Goal: Transaction & Acquisition: Purchase product/service

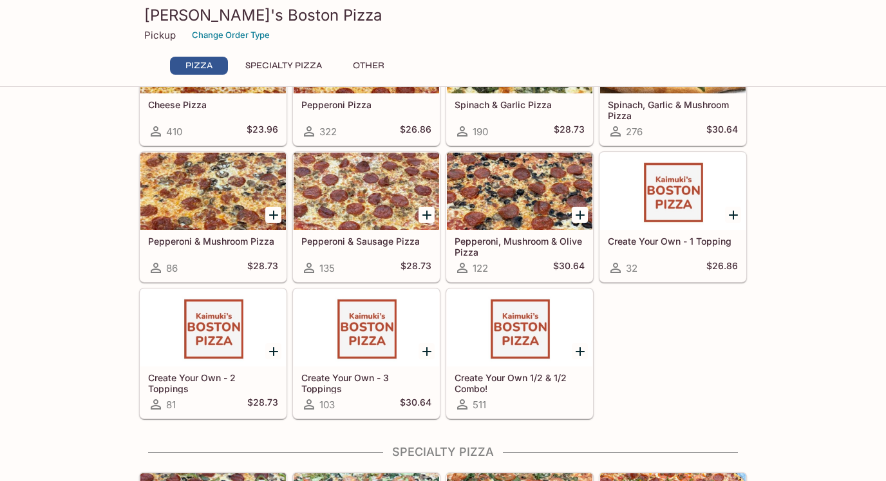
scroll to position [194, 0]
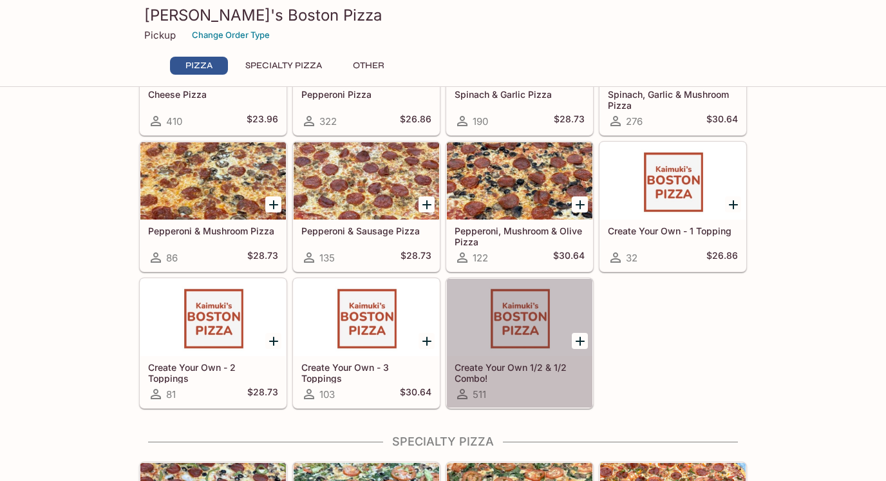
click at [498, 358] on div "Create Your Own 1/2 & 1/2 Combo! 511" at bounding box center [520, 382] width 146 height 52
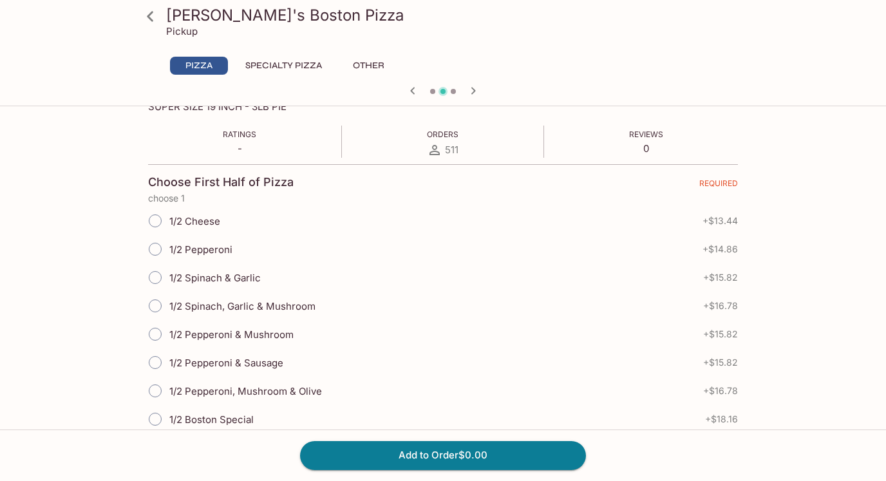
scroll to position [276, 0]
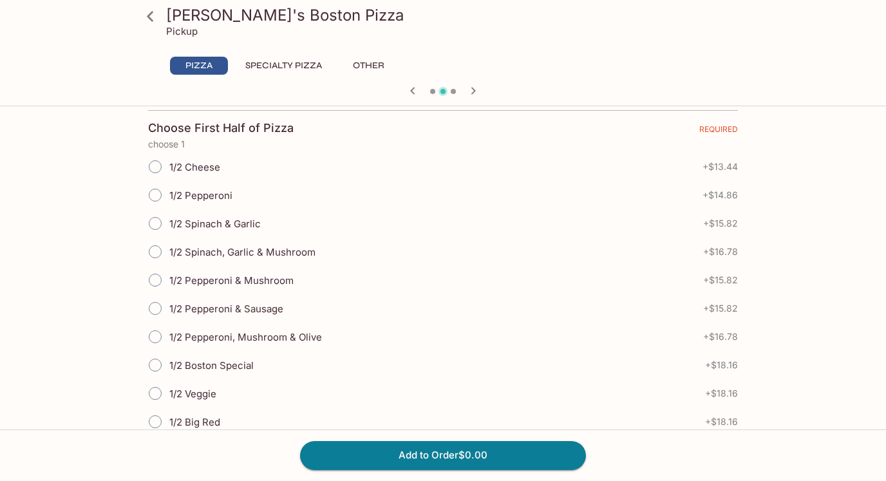
click at [352, 249] on div "1/2 Spinach, Garlic & Mushroom + $16.78" at bounding box center [443, 252] width 590 height 28
click at [154, 250] on input "1/2 Spinach, Garlic & Mushroom" at bounding box center [155, 251] width 27 height 27
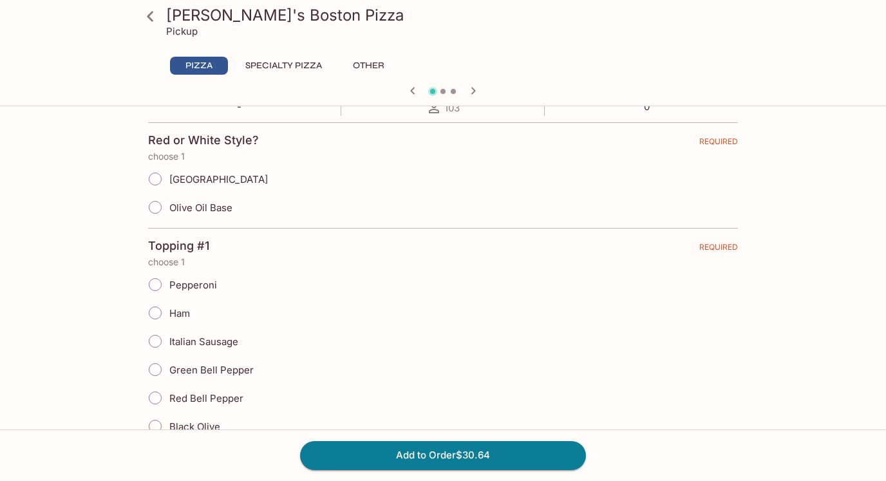
click at [157, 177] on input "[GEOGRAPHIC_DATA]" at bounding box center [155, 179] width 27 height 27
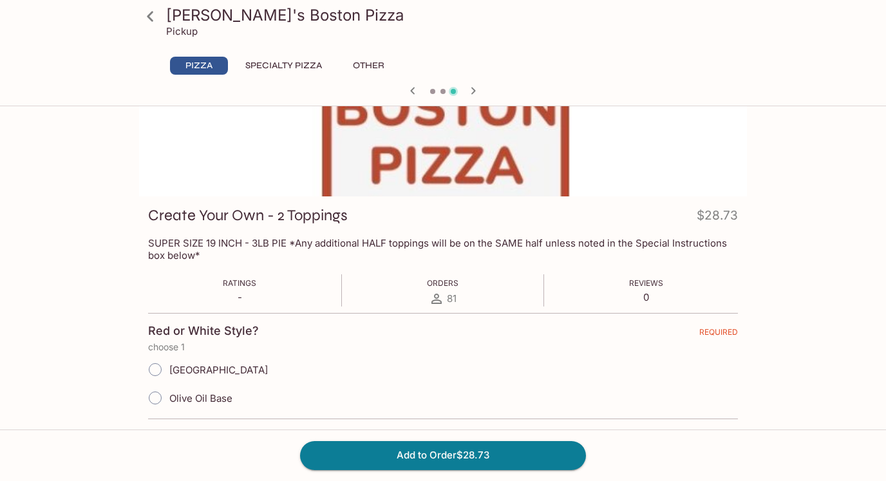
scroll to position [83, 0]
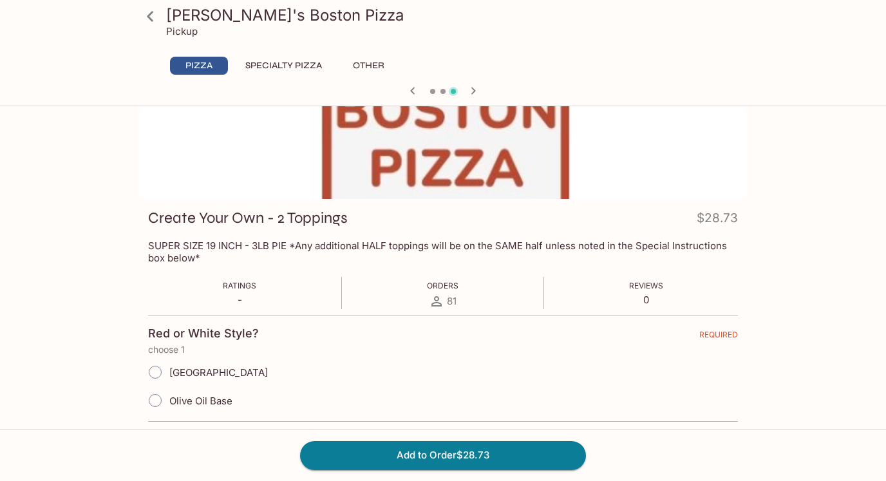
click at [155, 375] on input "[GEOGRAPHIC_DATA]" at bounding box center [155, 372] width 27 height 27
radio input "true"
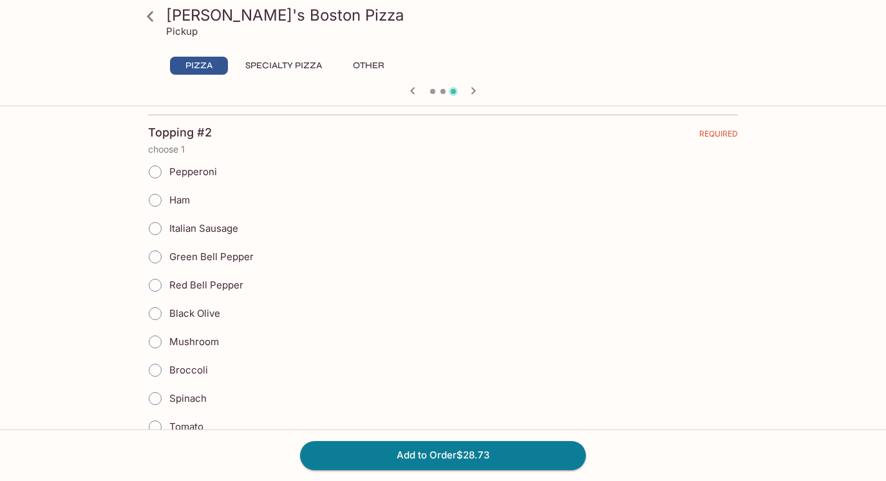
scroll to position [679, 0]
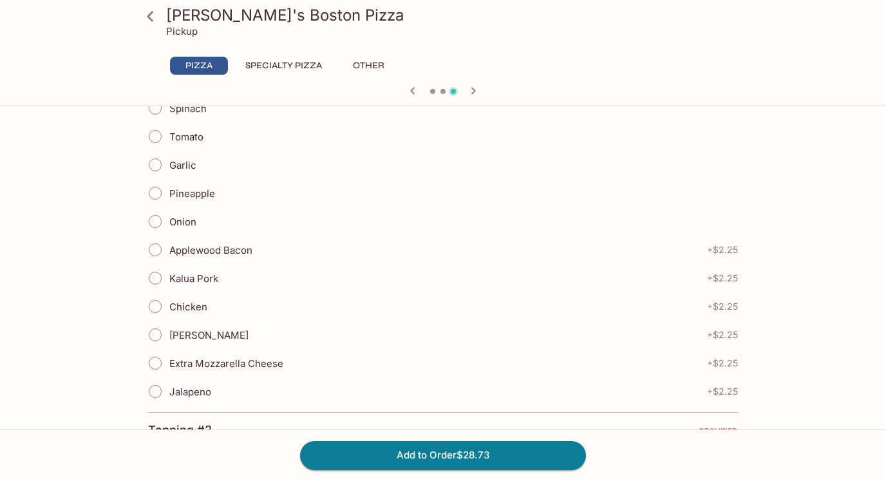
click at [413, 94] on icon "button" at bounding box center [412, 90] width 15 height 15
click at [413, 94] on div at bounding box center [443, 91] width 618 height 19
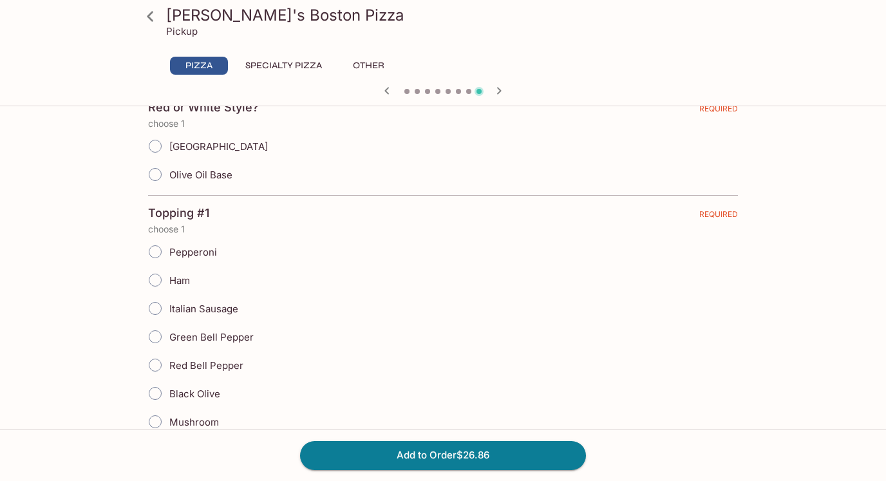
scroll to position [0, 0]
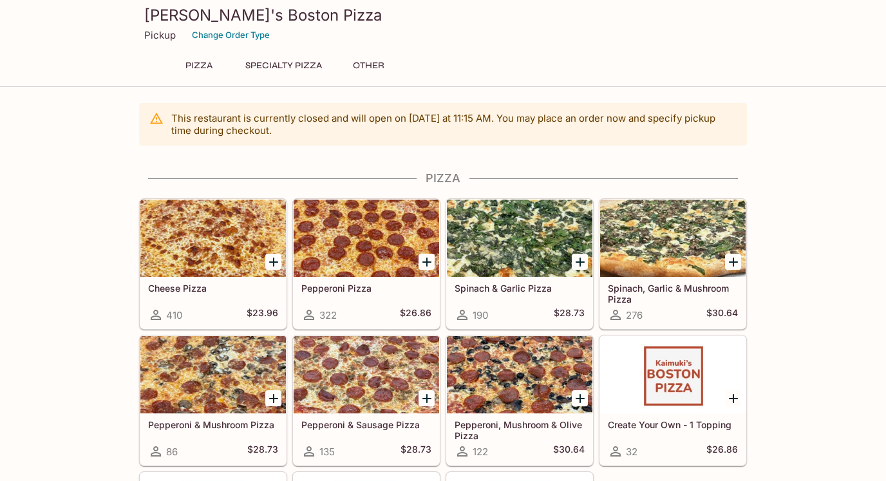
scroll to position [345, 0]
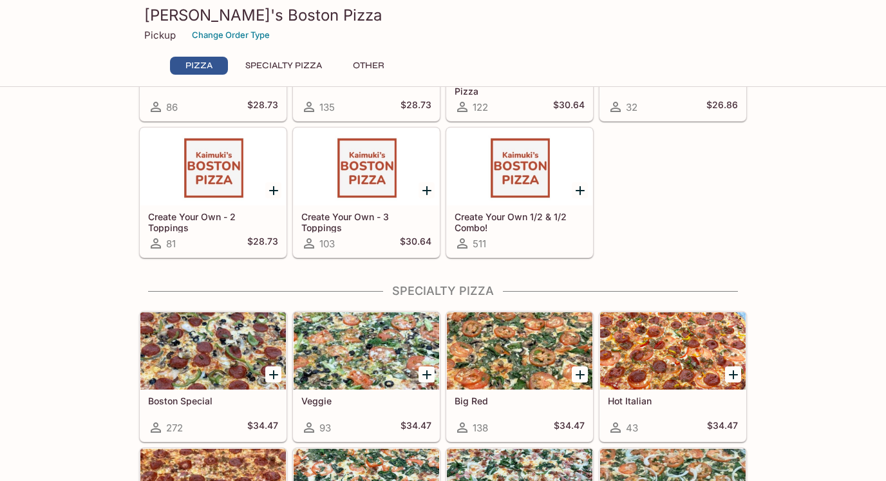
click at [512, 225] on h5 "Create Your Own 1/2 & 1/2 Combo!" at bounding box center [520, 221] width 130 height 21
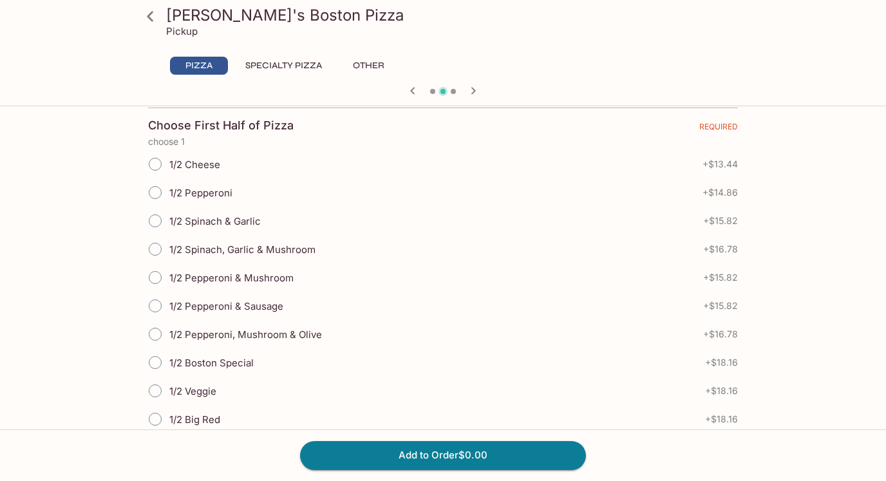
scroll to position [296, 0]
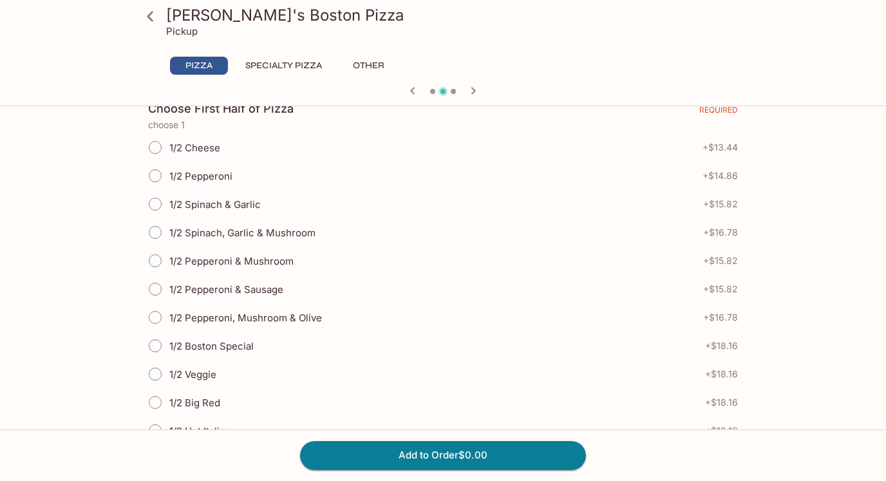
click at [159, 238] on input "1/2 Spinach, Garlic & Mushroom" at bounding box center [155, 232] width 27 height 27
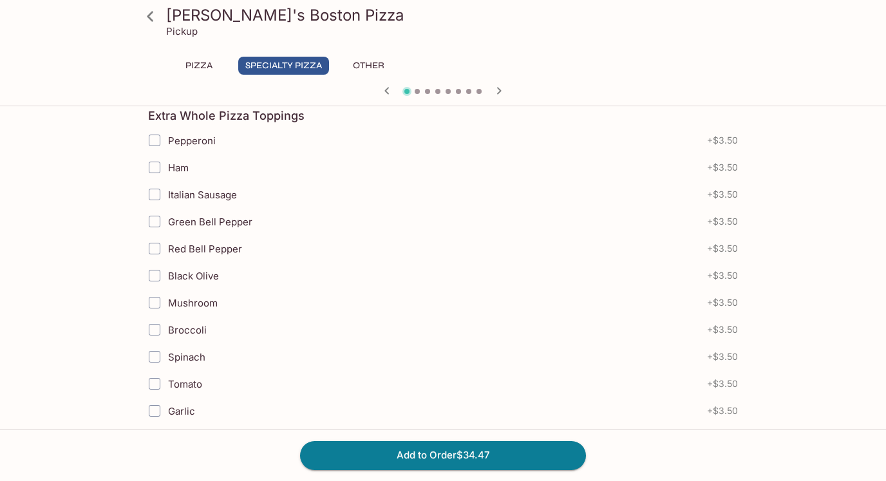
scroll to position [0, 0]
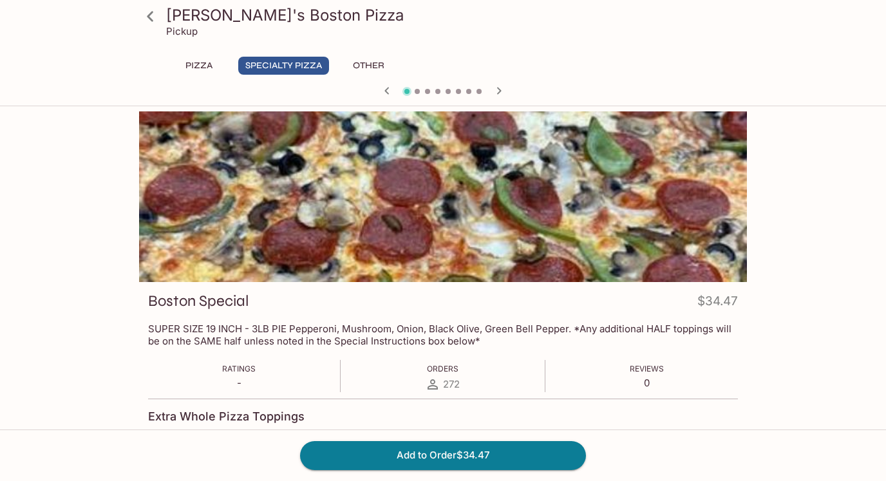
click at [495, 89] on icon "button" at bounding box center [498, 90] width 15 height 15
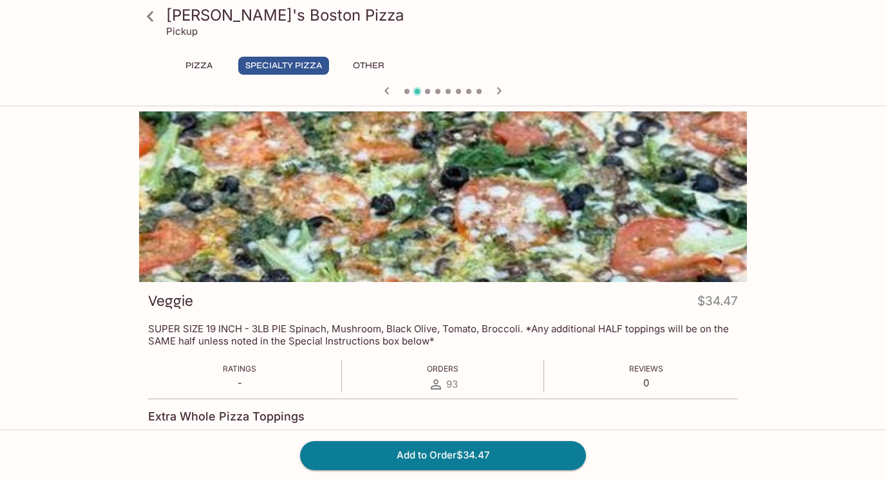
click at [495, 89] on icon "button" at bounding box center [498, 90] width 15 height 15
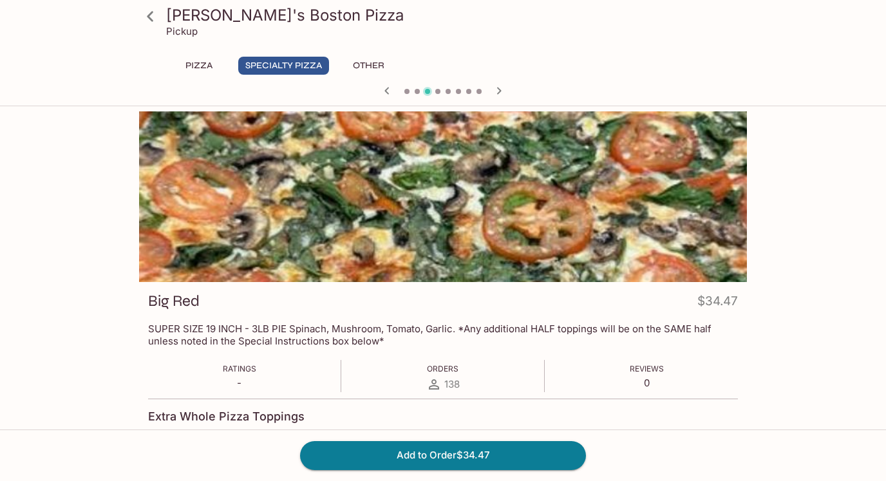
click at [495, 89] on icon "button" at bounding box center [498, 90] width 15 height 15
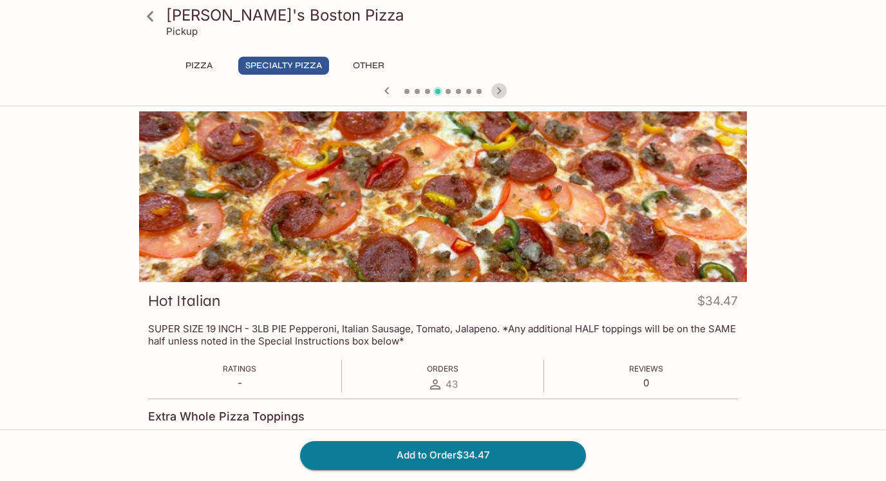
click at [495, 89] on icon "button" at bounding box center [498, 90] width 15 height 15
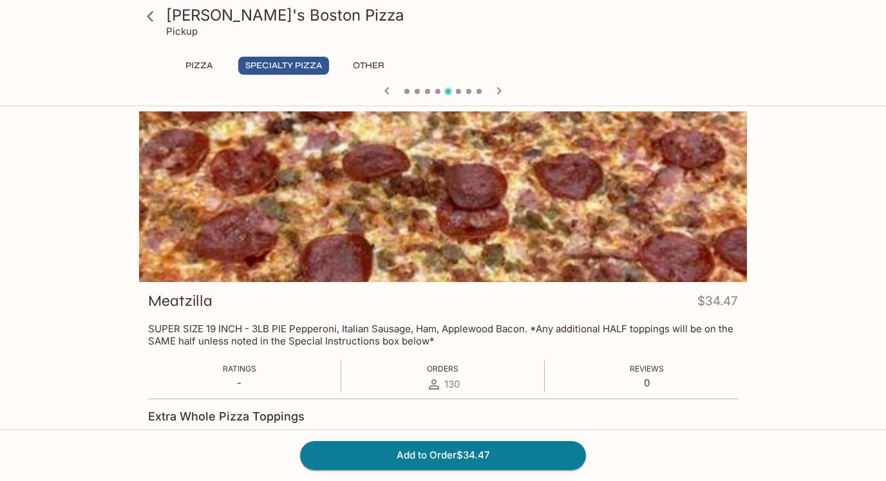
click at [495, 89] on icon "button" at bounding box center [498, 90] width 15 height 15
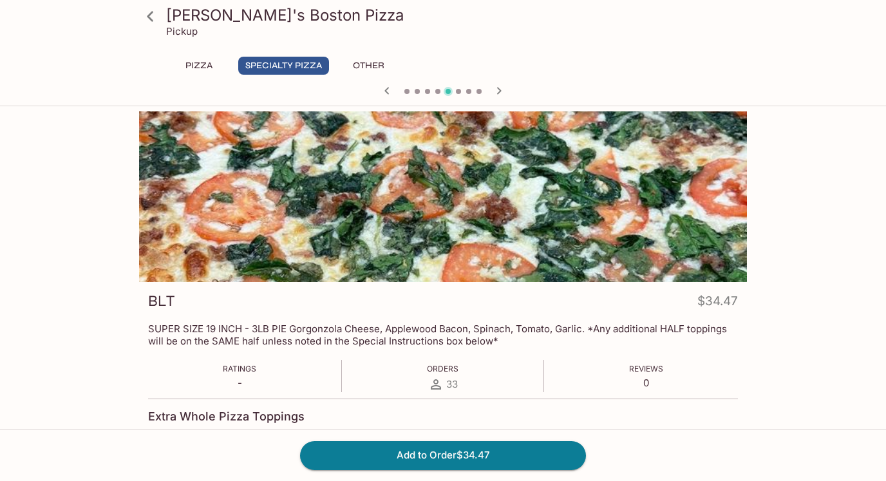
click at [495, 89] on icon "button" at bounding box center [498, 90] width 15 height 15
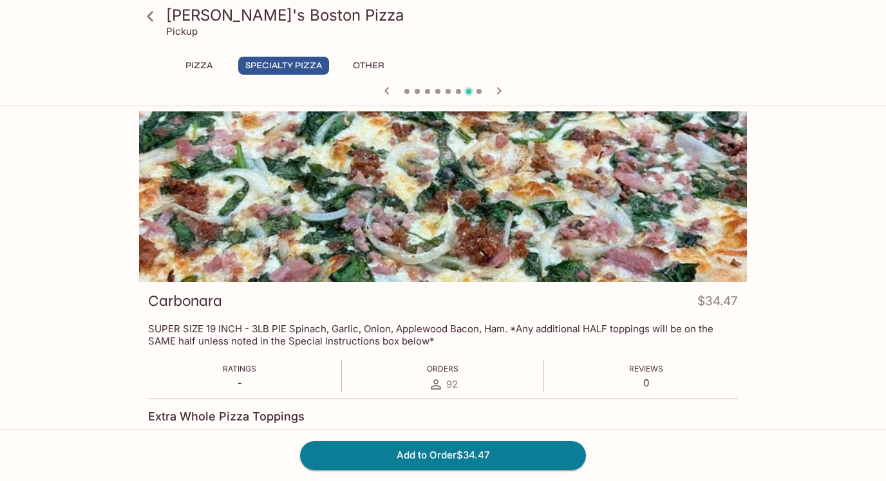
click at [503, 84] on icon "button" at bounding box center [498, 90] width 15 height 15
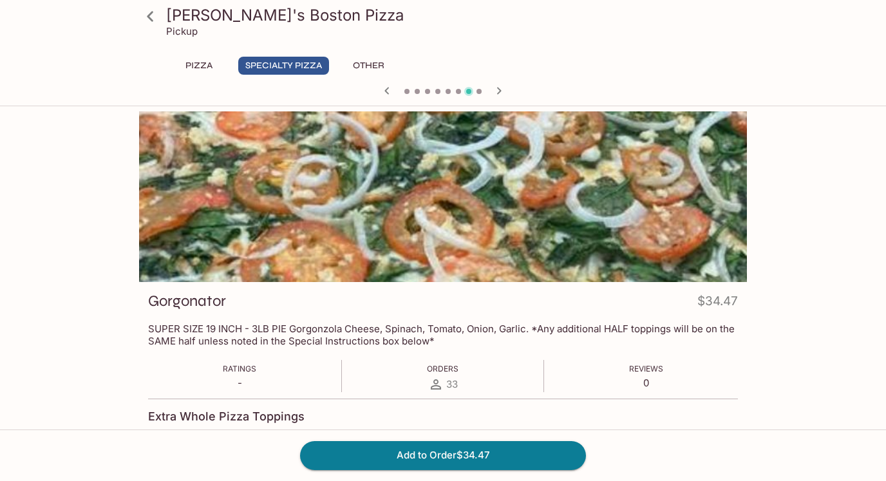
click at [503, 84] on icon "button" at bounding box center [498, 90] width 15 height 15
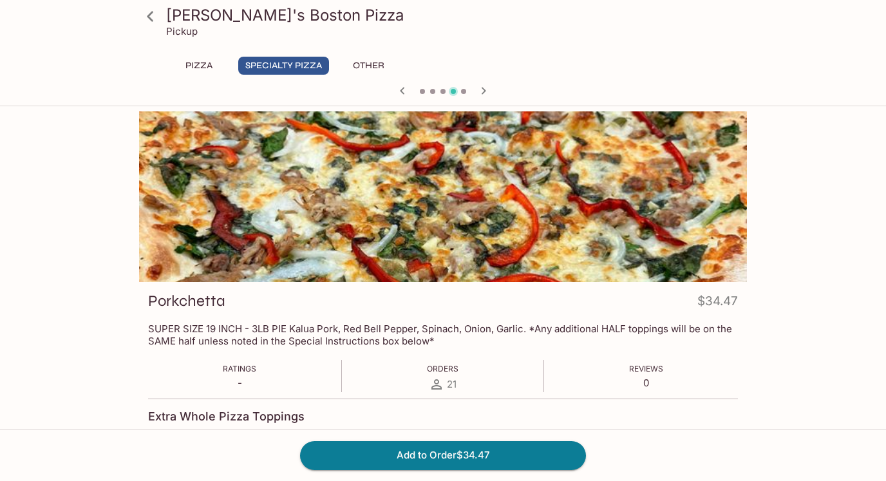
click at [370, 64] on button "Other" at bounding box center [368, 66] width 58 height 18
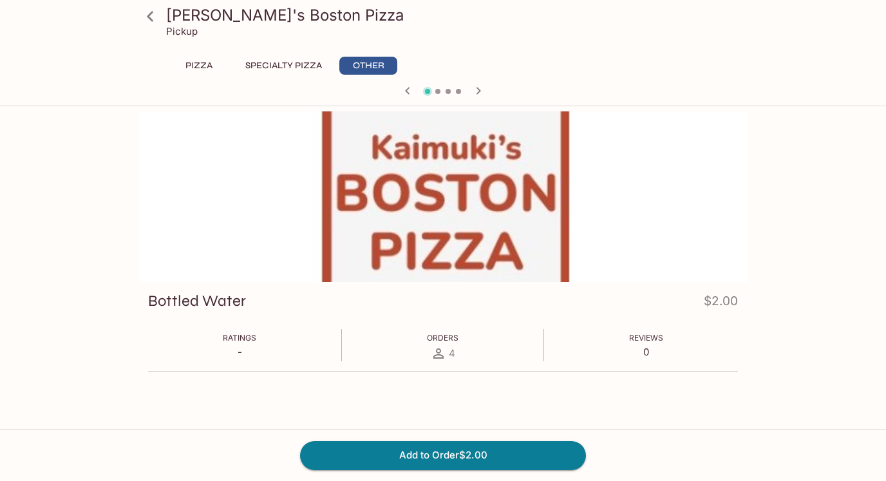
click at [204, 71] on button "Pizza" at bounding box center [199, 66] width 58 height 18
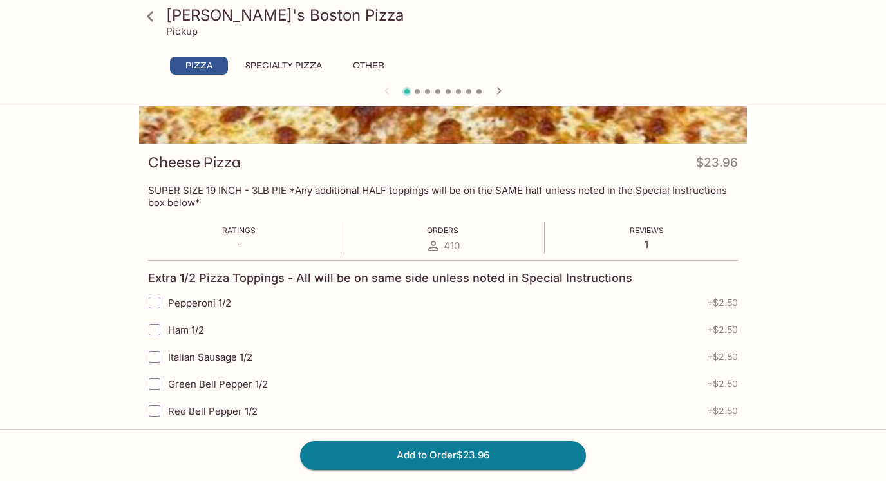
scroll to position [141, 0]
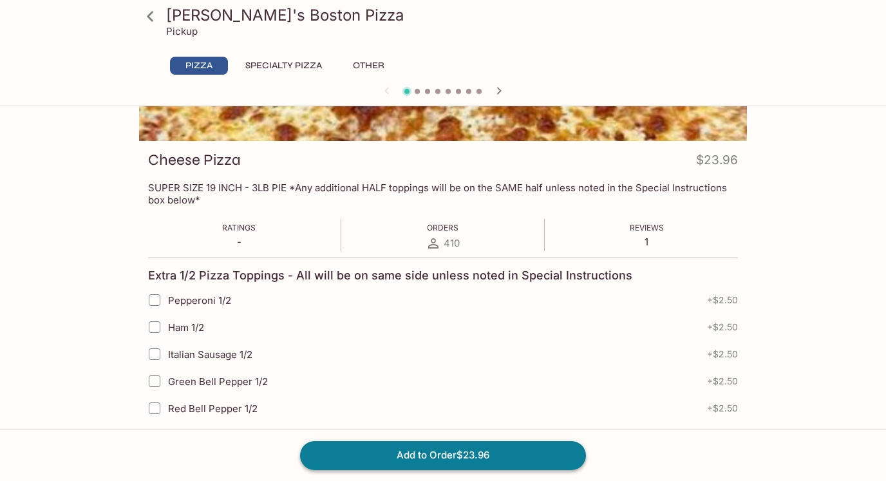
click at [388, 453] on button "Add to Order $23.96" at bounding box center [443, 455] width 286 height 28
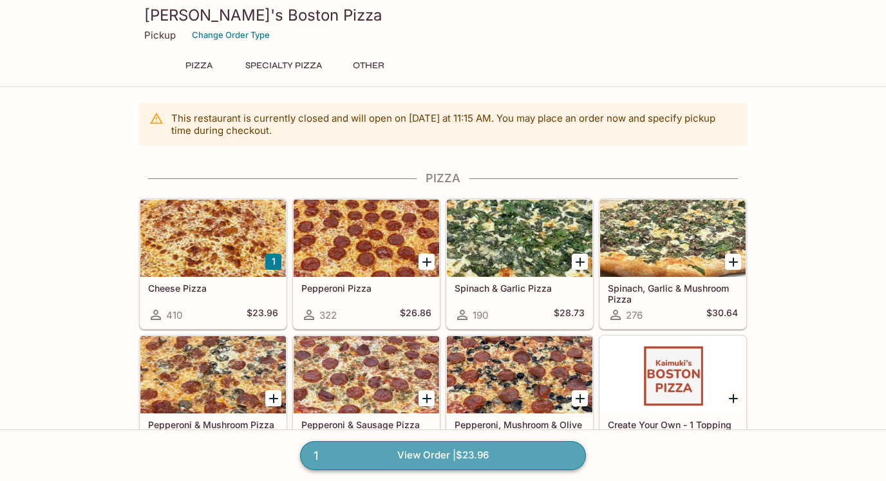
click at [445, 462] on link "1 View Order | $23.96" at bounding box center [443, 455] width 286 height 28
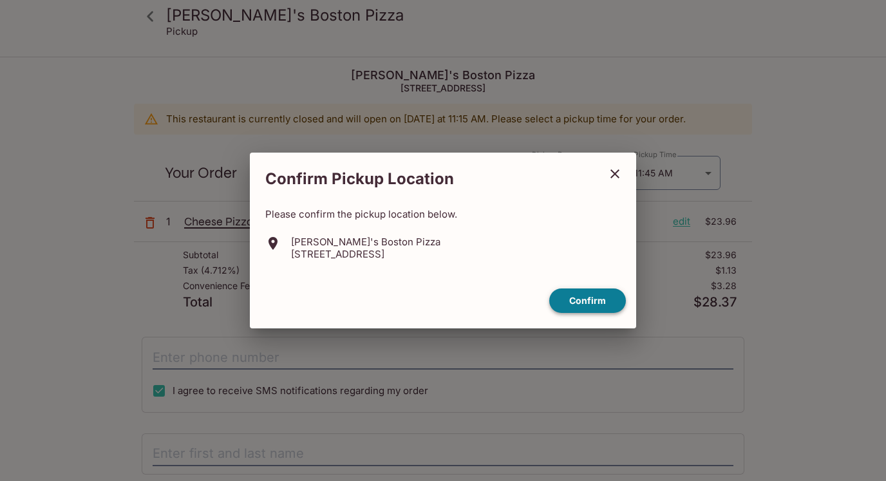
click at [583, 297] on button "Confirm" at bounding box center [587, 300] width 77 height 25
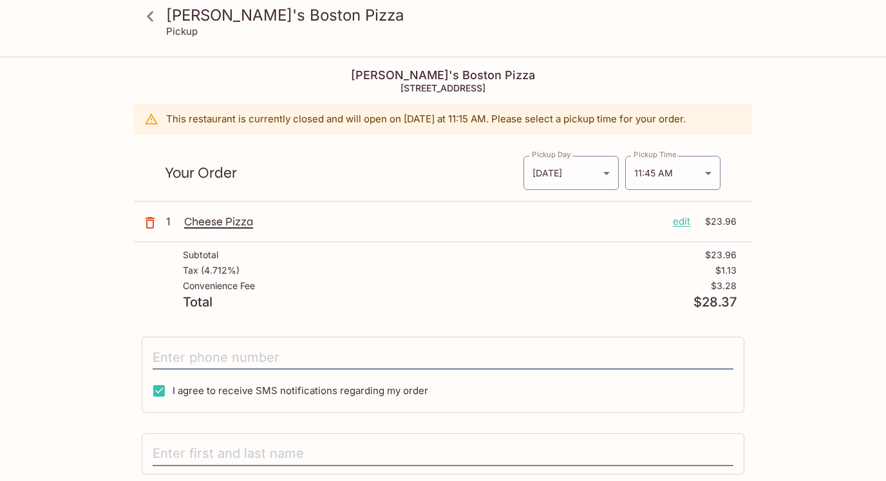
scroll to position [16, 0]
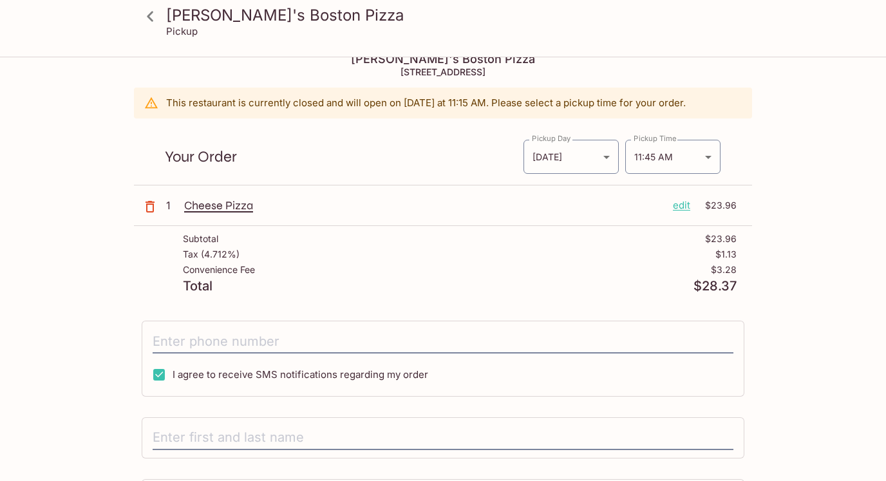
click at [675, 201] on p "edit" at bounding box center [681, 205] width 17 height 14
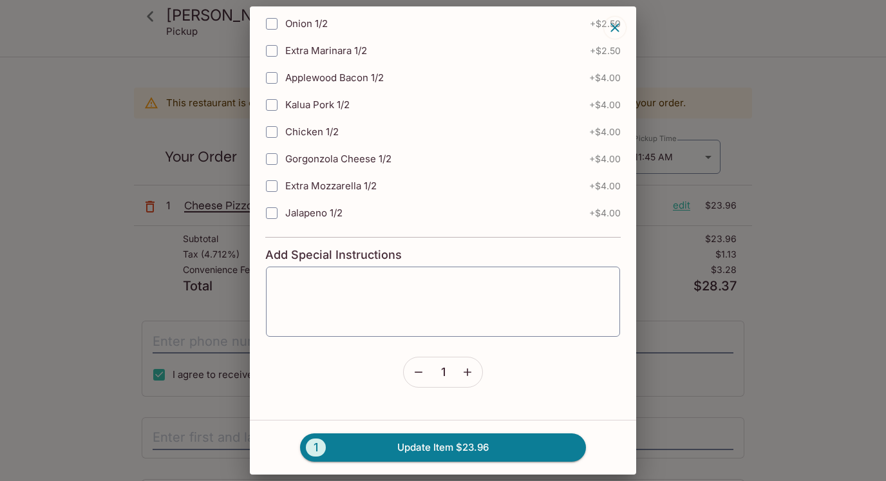
scroll to position [501, 0]
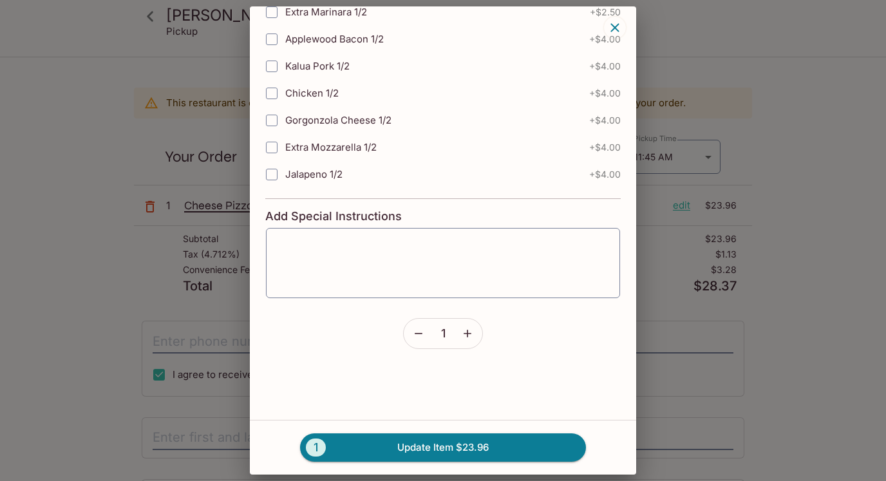
click at [608, 24] on icon "button" at bounding box center [614, 27] width 15 height 15
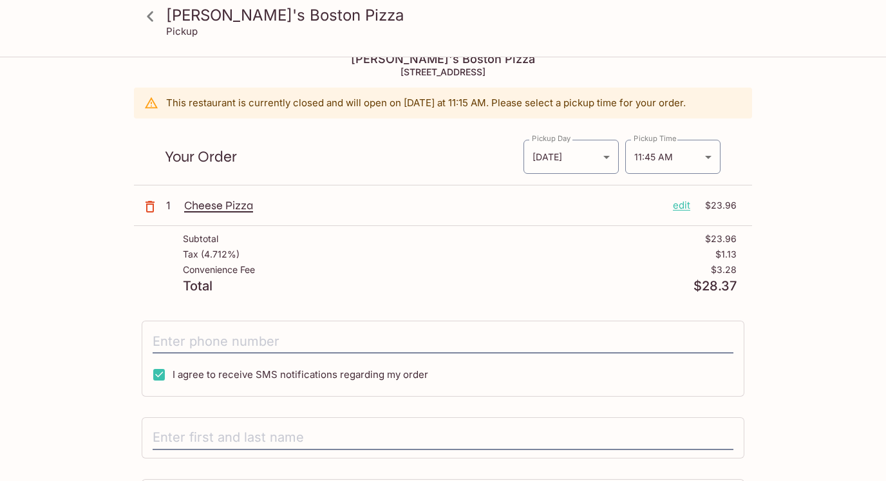
scroll to position [133, 0]
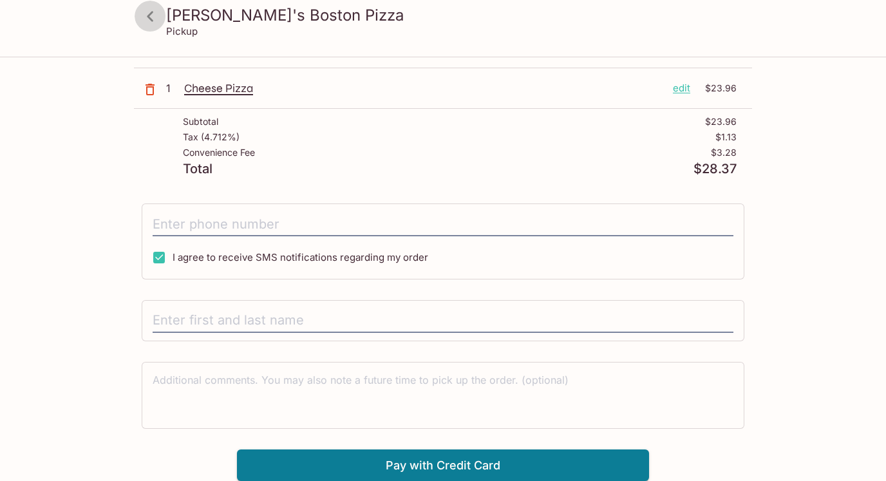
click at [150, 10] on icon at bounding box center [150, 16] width 23 height 23
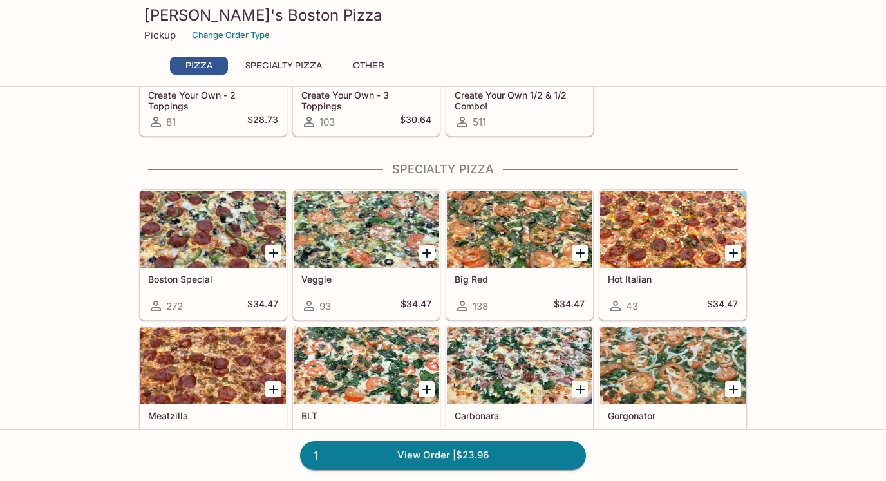
scroll to position [464, 0]
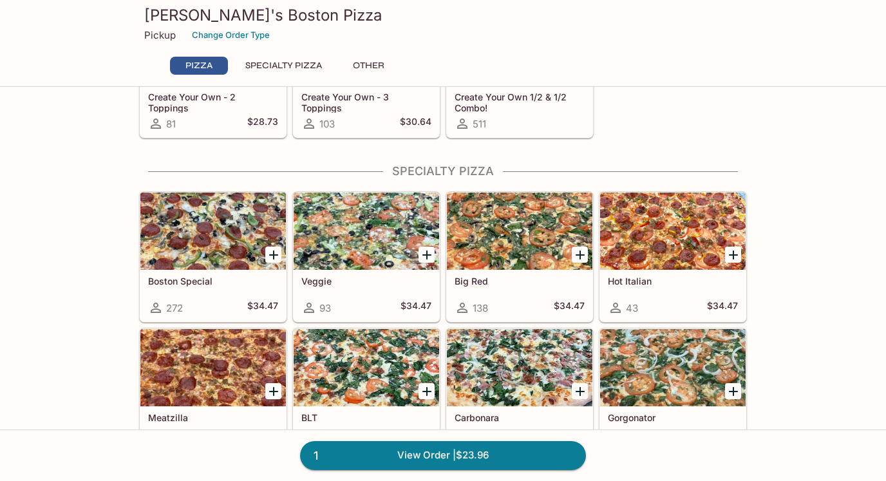
click at [538, 122] on div "511" at bounding box center [520, 123] width 130 height 15
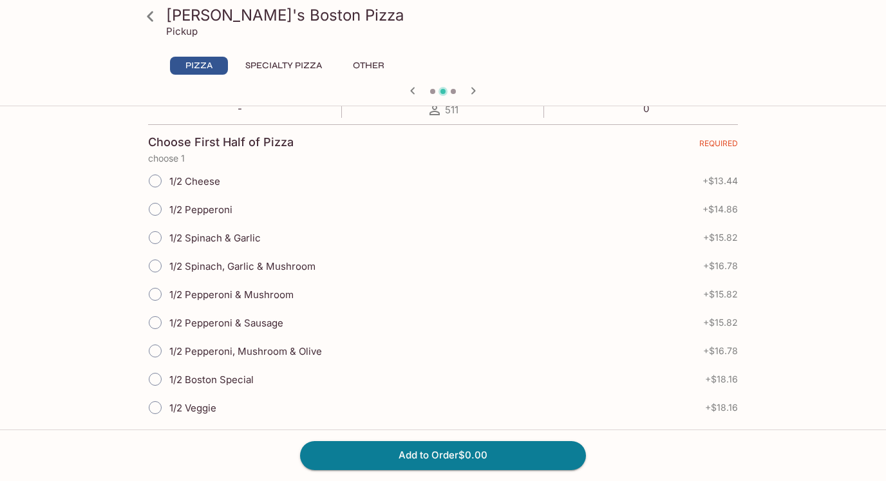
scroll to position [261, 0]
click at [210, 269] on span "1/2 Spinach, Garlic & Mushroom" at bounding box center [242, 267] width 146 height 12
click at [169, 269] on input "1/2 Spinach, Garlic & Mushroom" at bounding box center [155, 267] width 27 height 27
radio input "true"
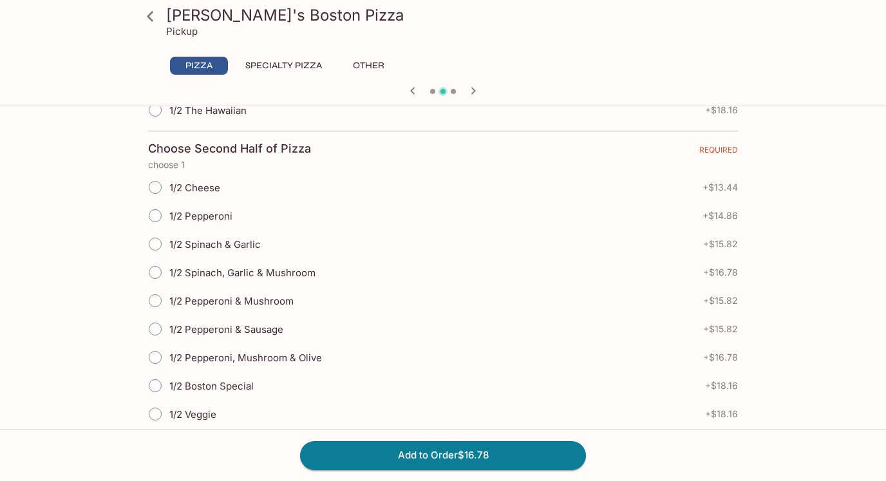
scroll to position [883, 0]
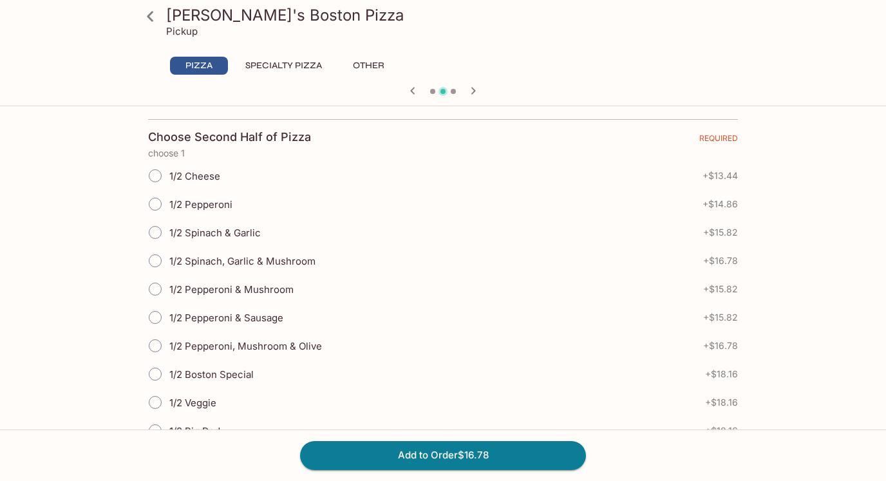
click at [162, 203] on input "1/2 Pepperoni" at bounding box center [155, 204] width 27 height 27
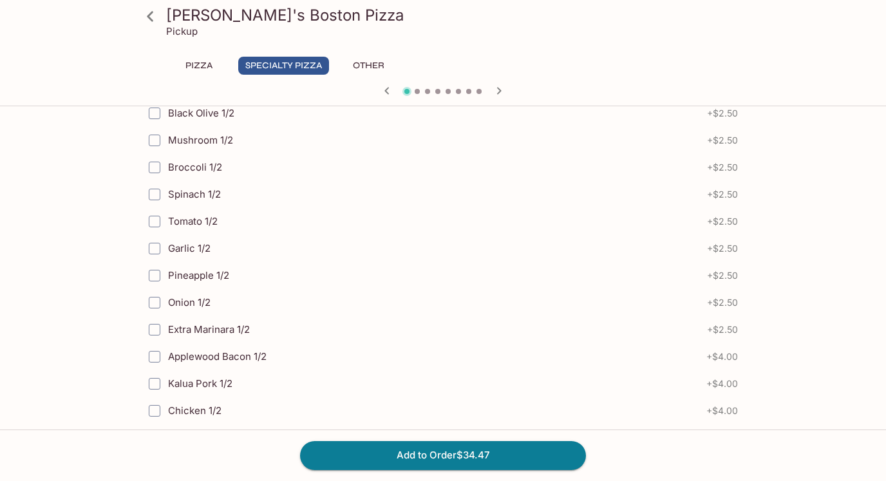
scroll to position [1788, 0]
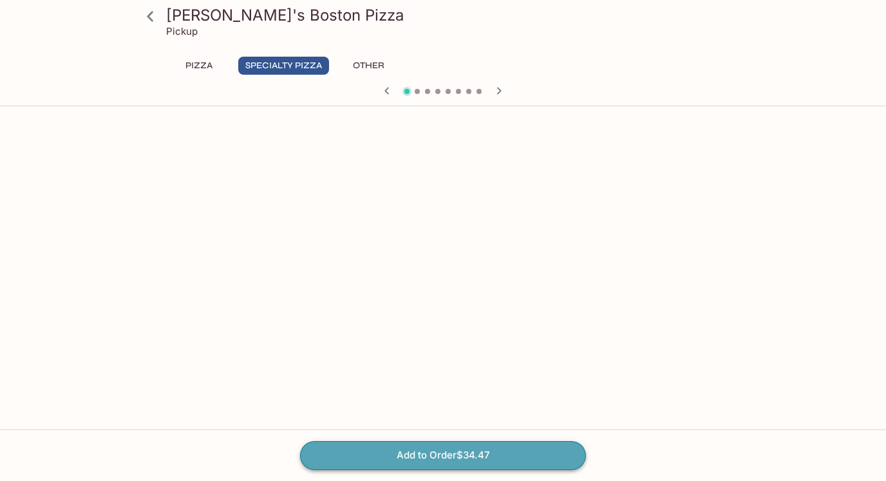
click at [352, 451] on button "Add to Order $34.47" at bounding box center [443, 455] width 286 height 28
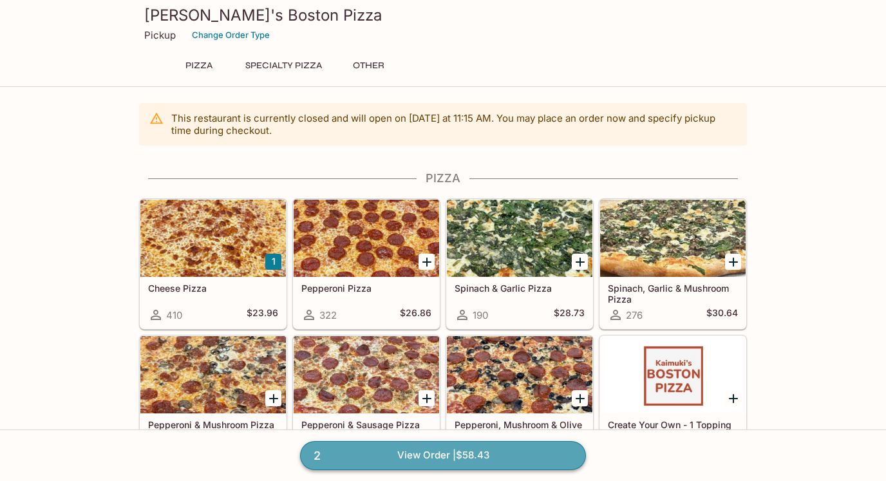
click at [430, 447] on link "2 View Order | $58.43" at bounding box center [443, 455] width 286 height 28
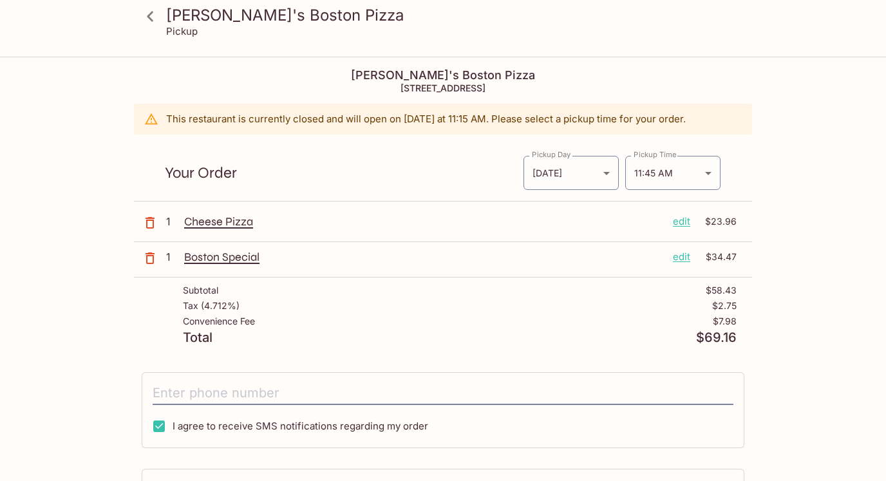
click at [153, 222] on icon "button" at bounding box center [150, 223] width 9 height 12
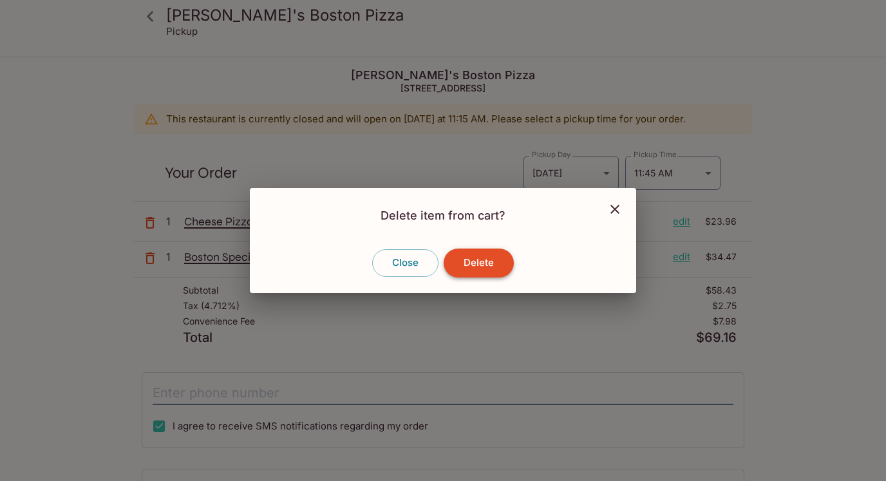
click at [491, 272] on button "Delete" at bounding box center [479, 263] width 70 height 28
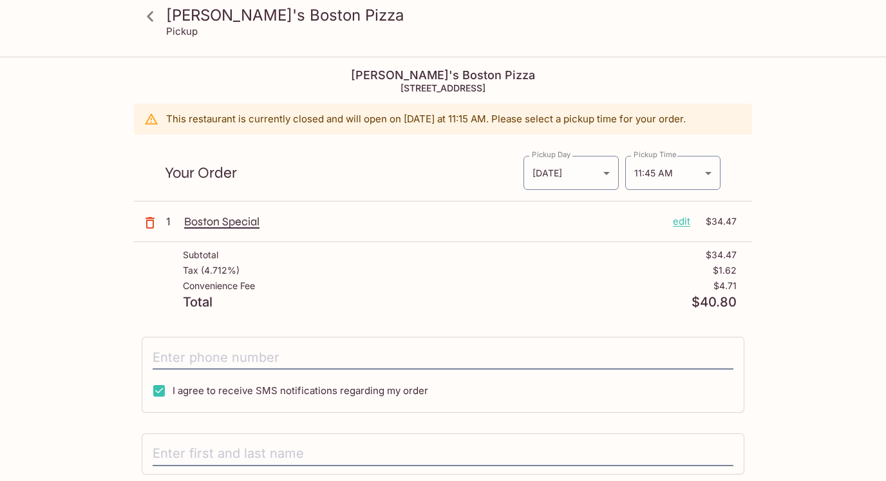
click at [679, 224] on p "edit" at bounding box center [681, 221] width 17 height 14
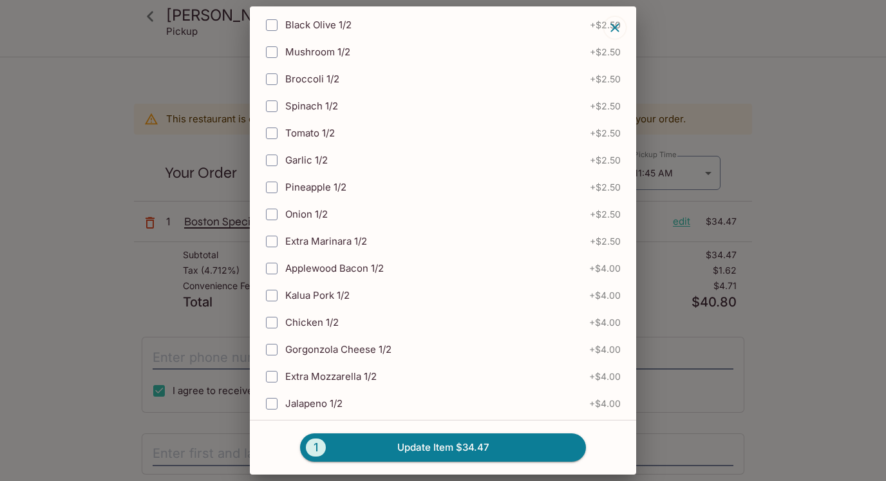
scroll to position [738, 0]
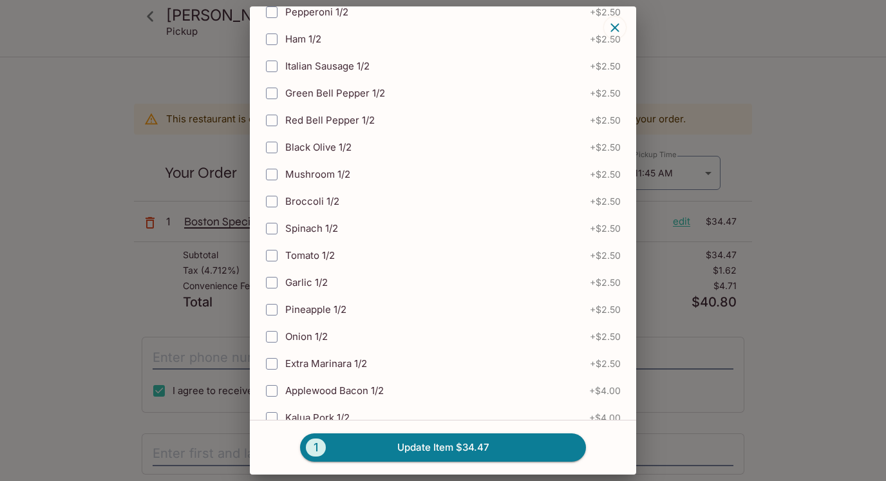
click at [169, 379] on div "Boston Special $34.47 272 SUPER SIZE 19 INCH - 3LB PIE Pepperoni, Mushroom, Oni…" at bounding box center [443, 240] width 886 height 481
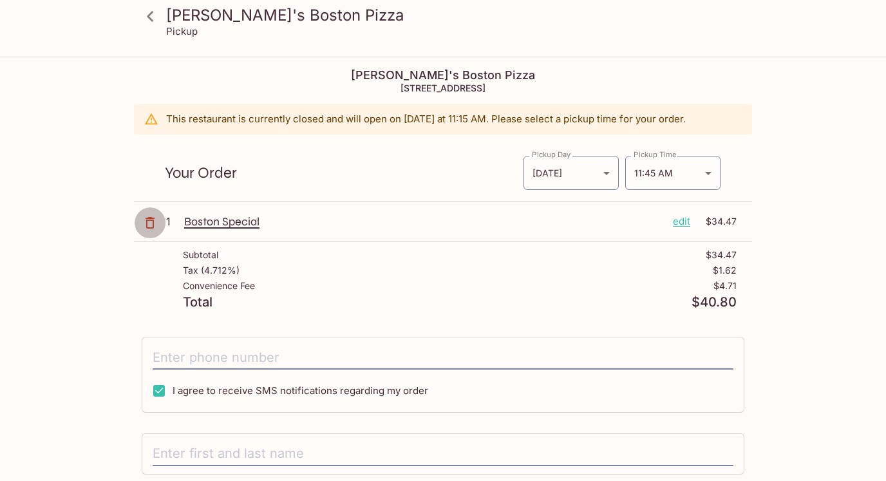
click at [149, 225] on icon "button" at bounding box center [149, 222] width 15 height 15
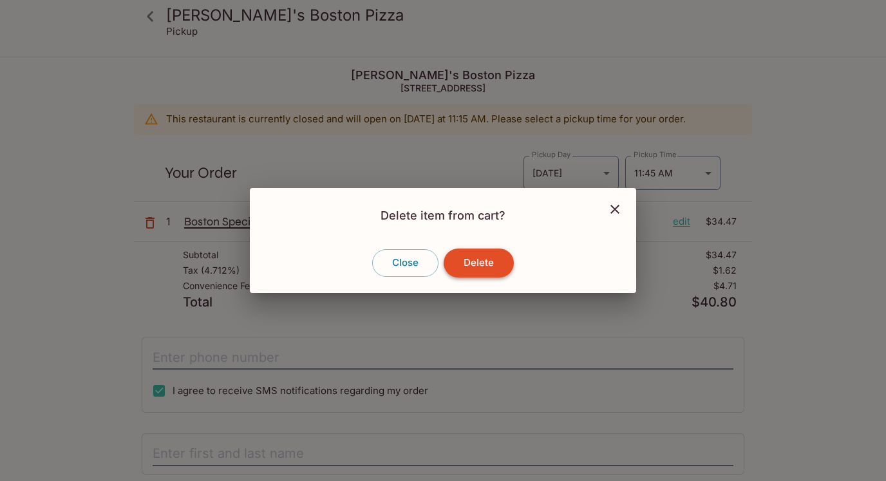
click at [495, 276] on button "Delete" at bounding box center [479, 263] width 70 height 28
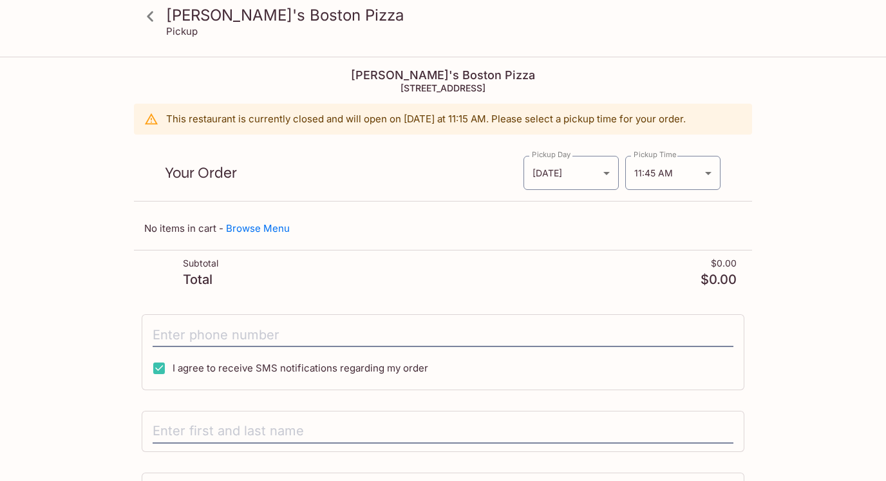
click at [149, 21] on icon at bounding box center [150, 16] width 23 height 23
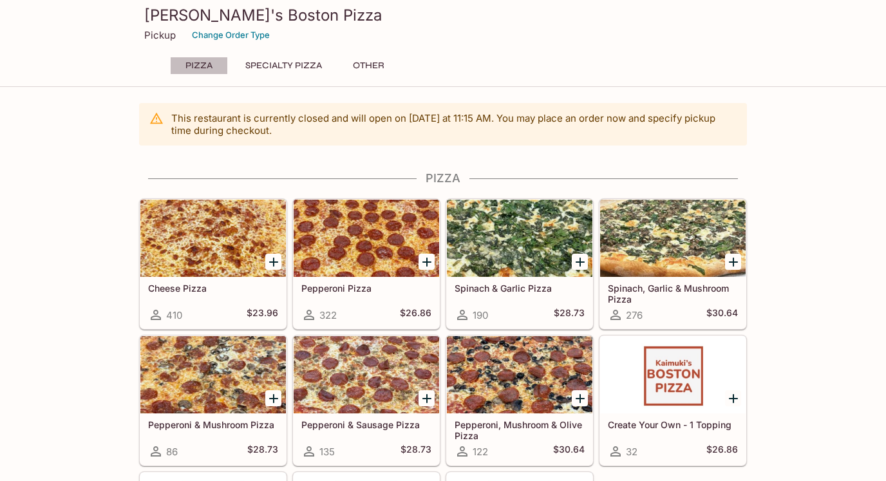
click at [216, 68] on button "Pizza" at bounding box center [199, 66] width 58 height 18
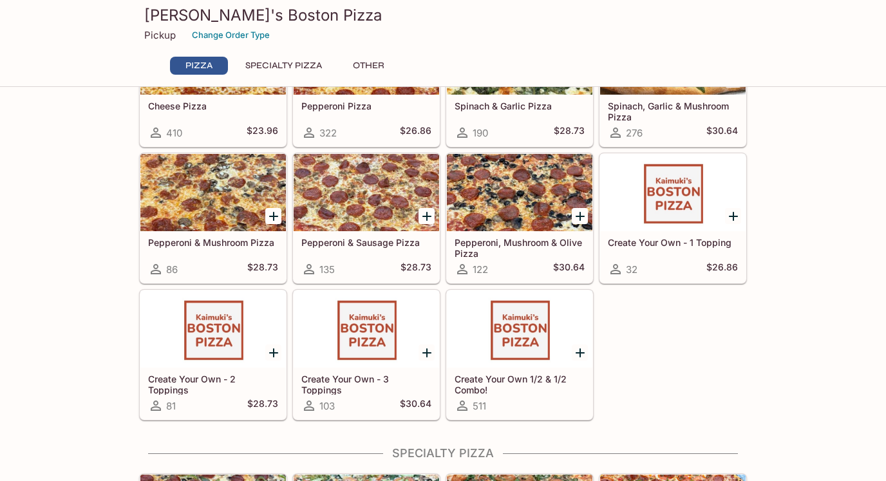
scroll to position [193, 0]
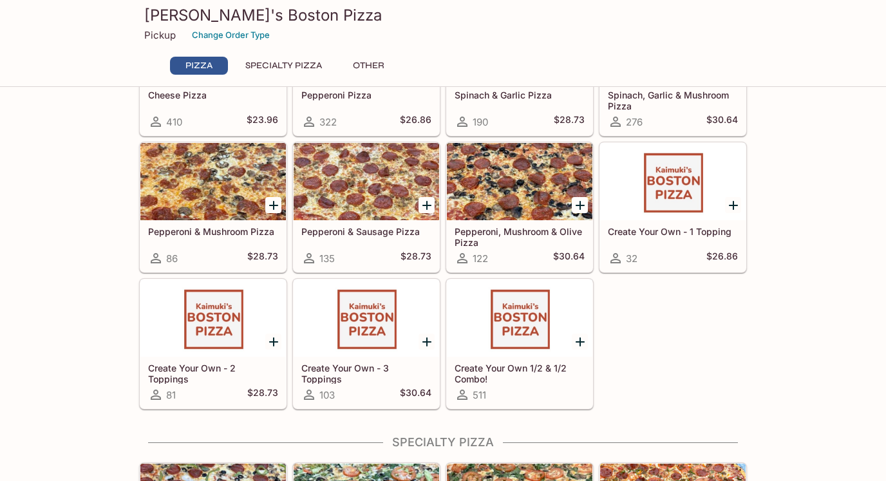
click at [547, 374] on h5 "Create Your Own 1/2 & 1/2 Combo!" at bounding box center [520, 373] width 130 height 21
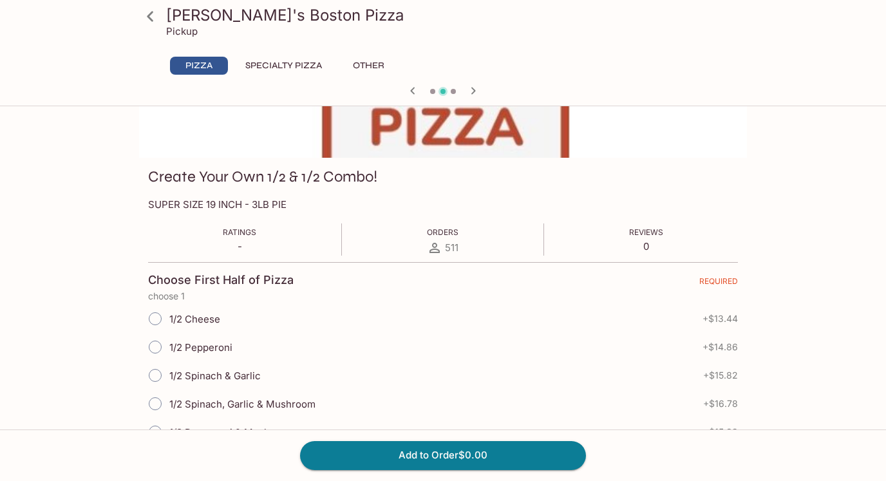
scroll to position [274, 0]
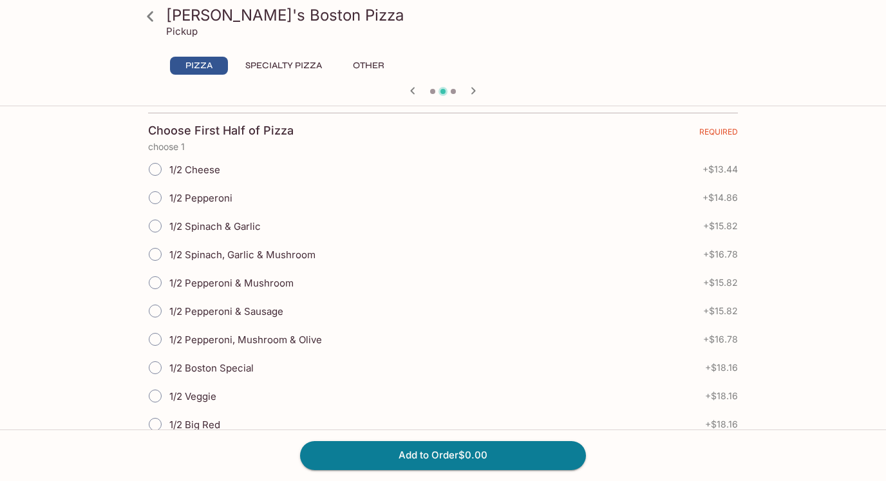
click at [251, 251] on span "1/2 Spinach, Garlic & Mushroom" at bounding box center [242, 255] width 146 height 12
click at [160, 252] on input "1/2 Spinach, Garlic & Mushroom" at bounding box center [155, 254] width 27 height 27
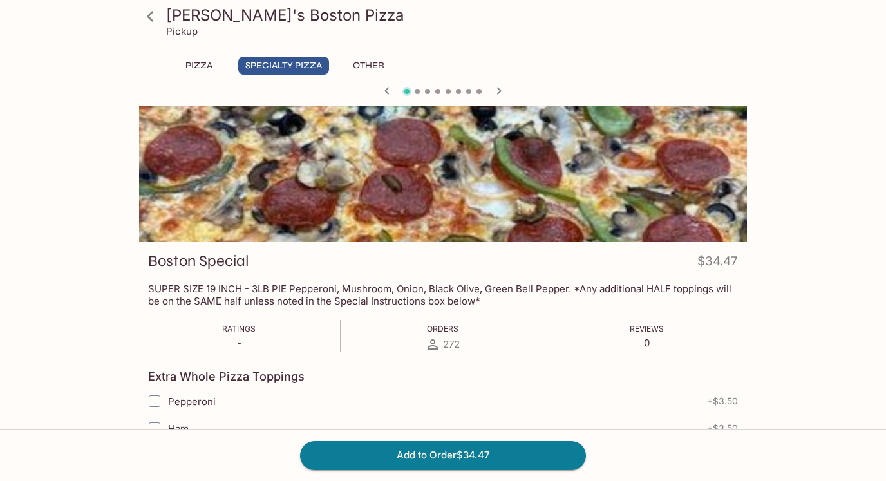
scroll to position [1, 0]
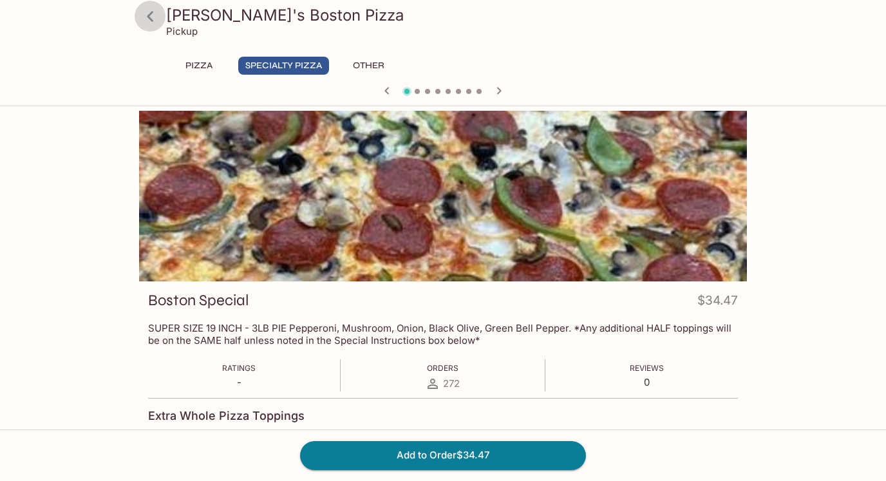
click at [156, 12] on icon at bounding box center [150, 16] width 23 height 23
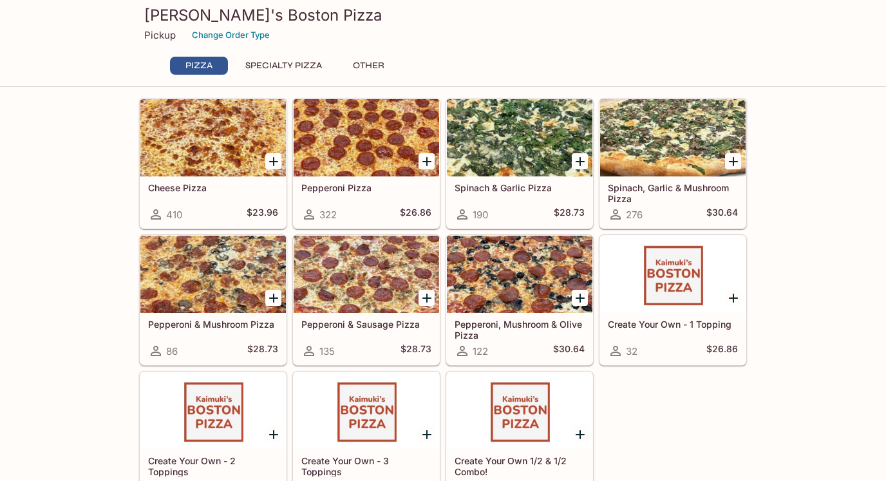
scroll to position [101, 0]
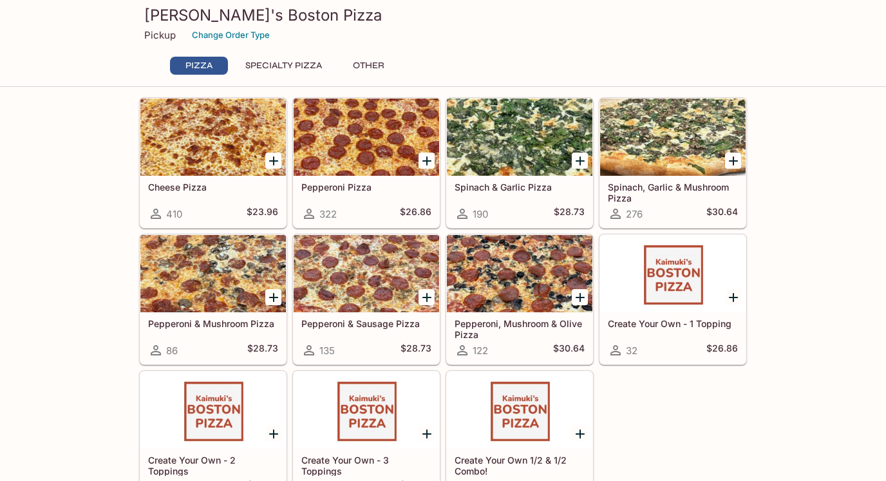
click at [506, 386] on div at bounding box center [520, 410] width 146 height 77
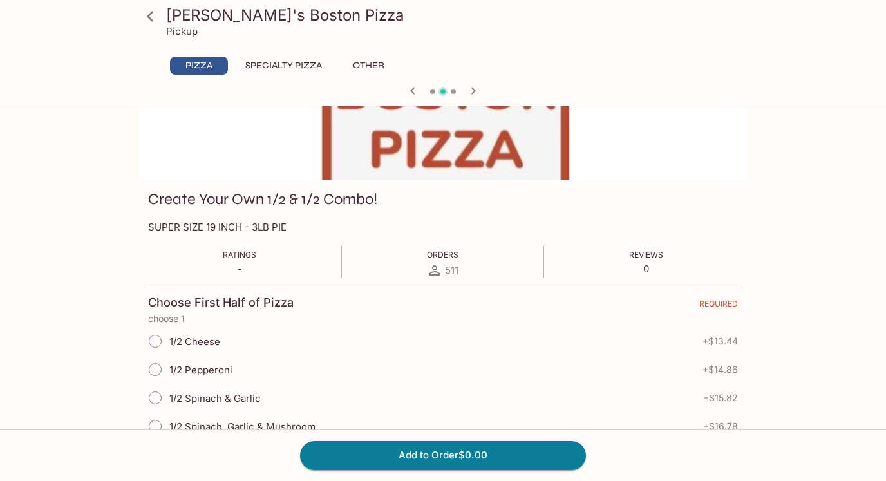
scroll to position [258, 0]
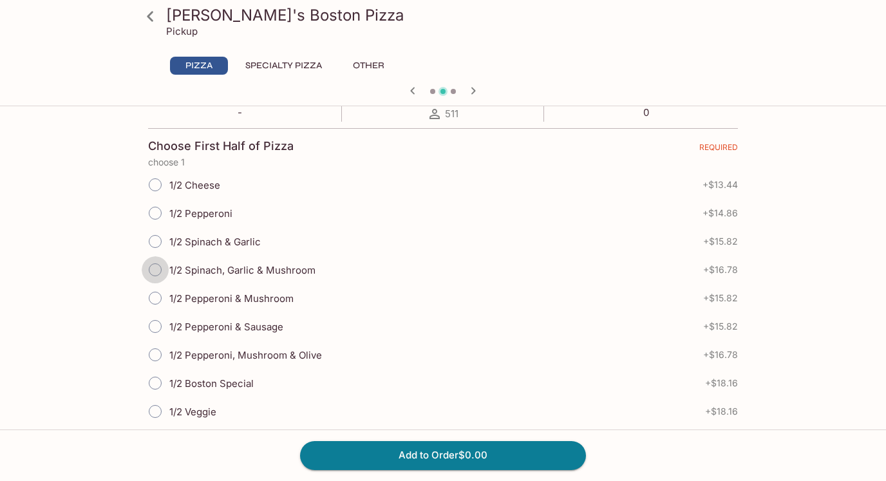
click at [149, 271] on input "1/2 Spinach, Garlic & Mushroom" at bounding box center [155, 269] width 27 height 27
radio input "true"
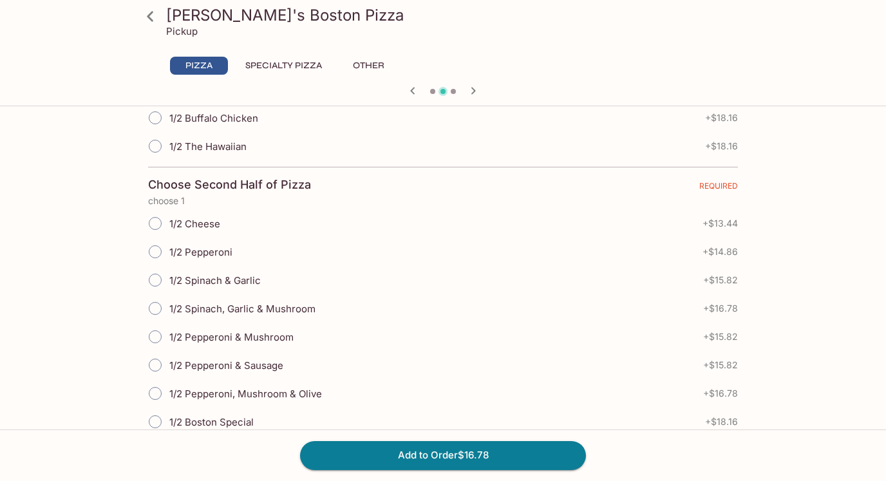
scroll to position [846, 0]
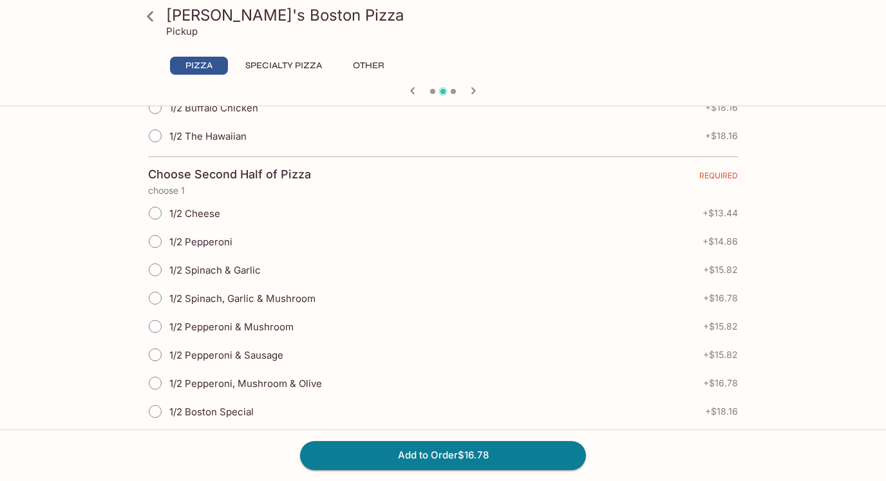
click at [153, 245] on input "1/2 Pepperoni" at bounding box center [155, 241] width 27 height 27
radio input "true"
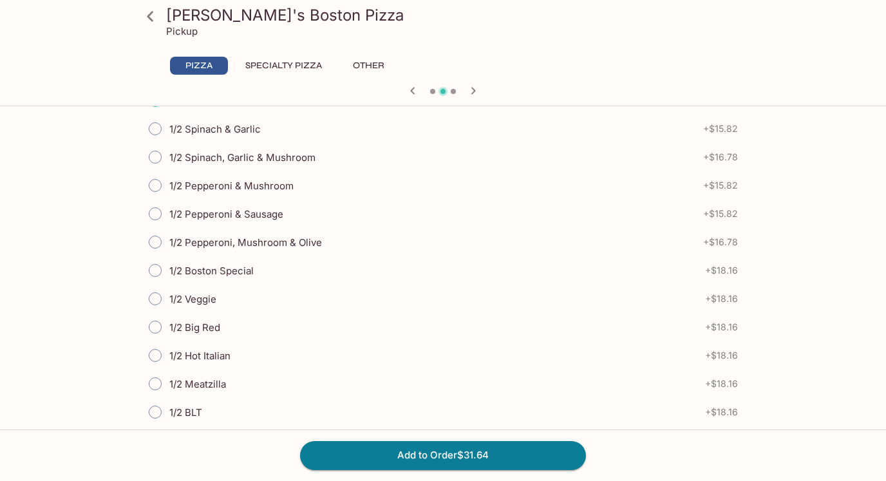
scroll to position [1007, 0]
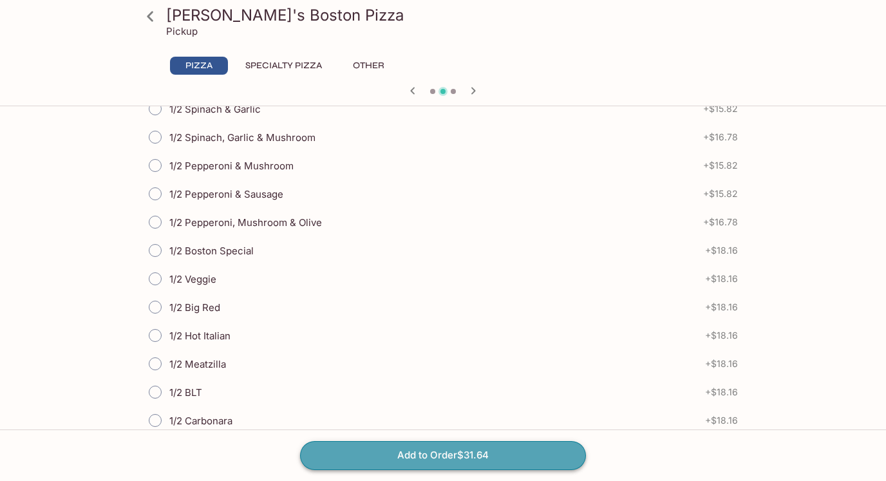
click at [383, 465] on button "Add to Order $31.64" at bounding box center [443, 455] width 286 height 28
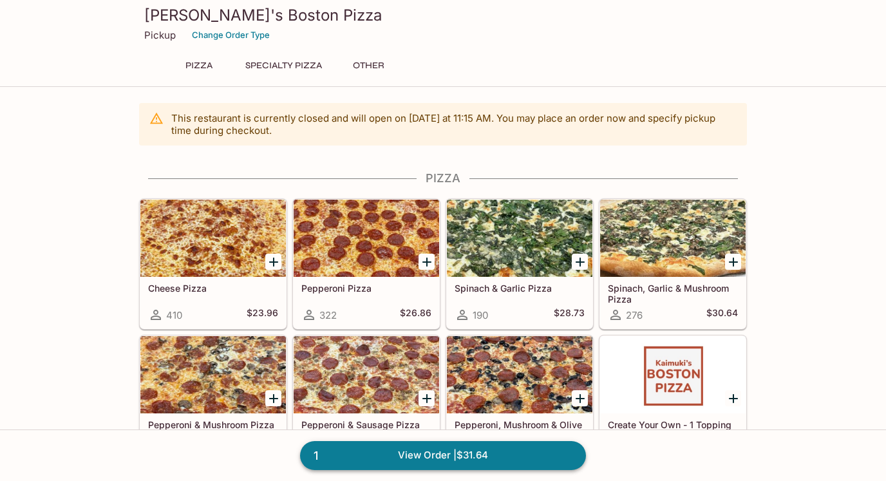
click at [446, 456] on link "1 View Order | $31.64" at bounding box center [443, 455] width 286 height 28
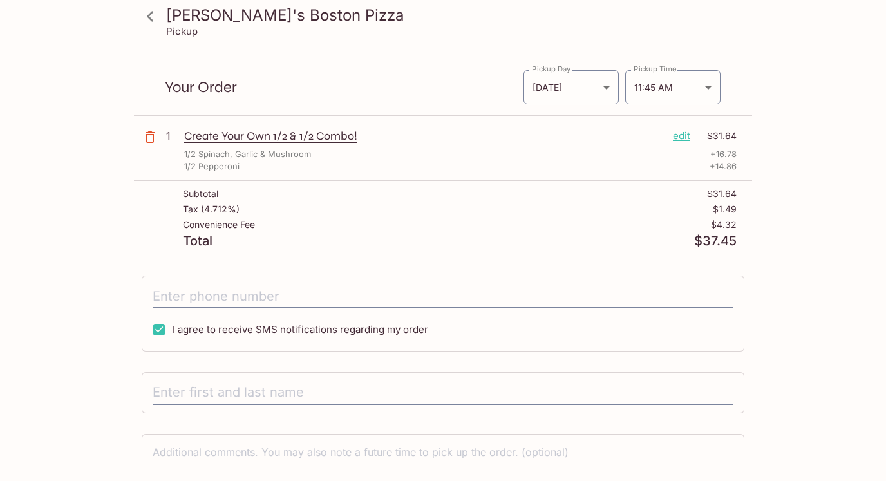
scroll to position [93, 0]
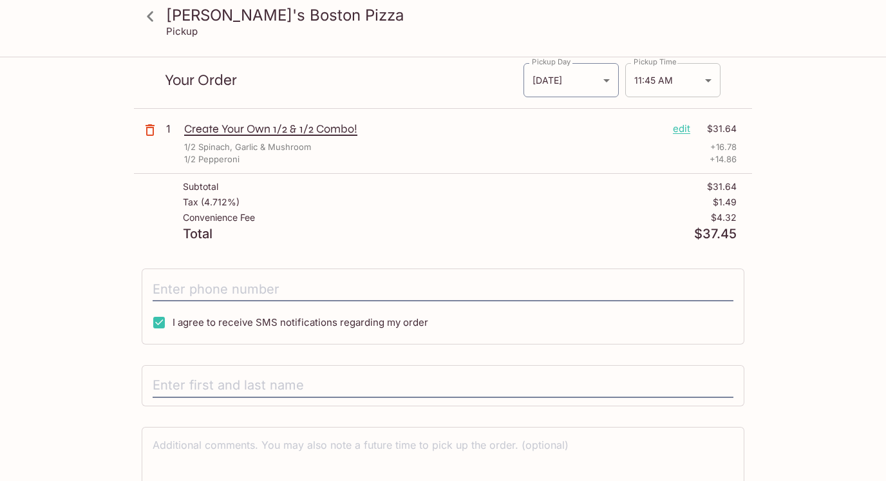
click at [648, 80] on body "[PERSON_NAME]'s Boston Pizza Pickup [PERSON_NAME]'s Boston Pizza [STREET_ADDRES…" at bounding box center [443, 205] width 886 height 481
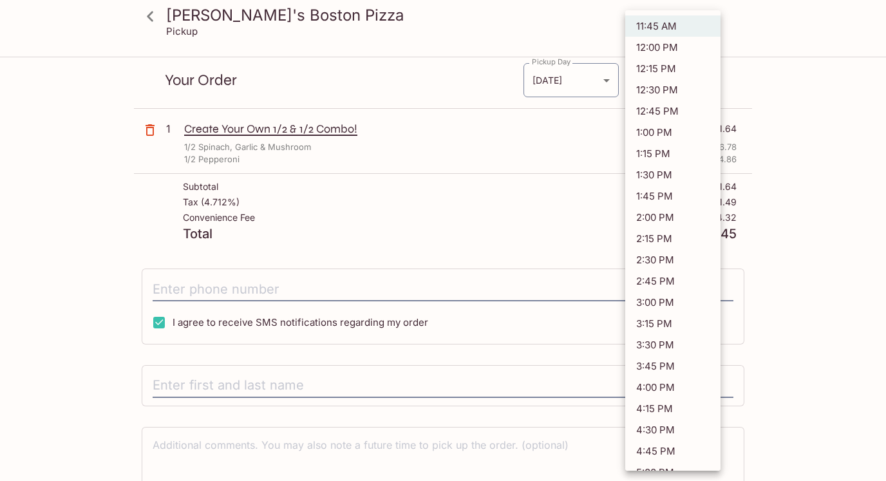
click at [667, 388] on li "4:00 PM" at bounding box center [672, 387] width 95 height 21
type input "[DATE]T02:00:00.000000Z"
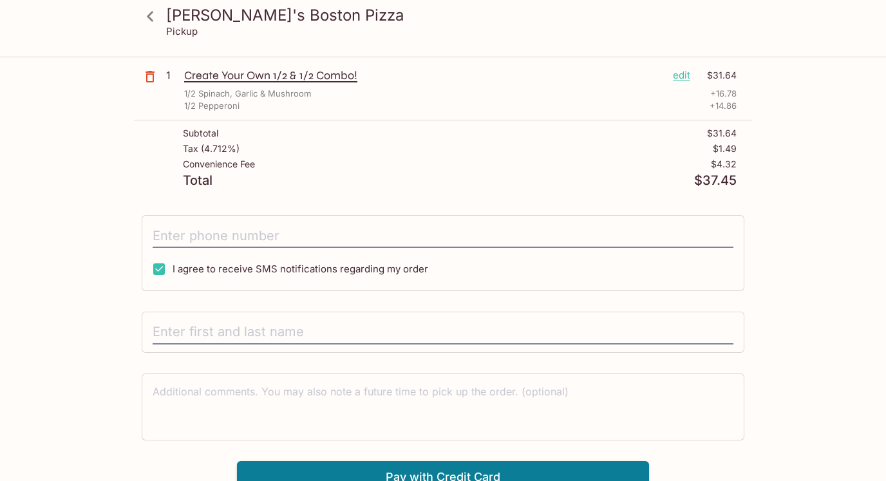
scroll to position [156, 0]
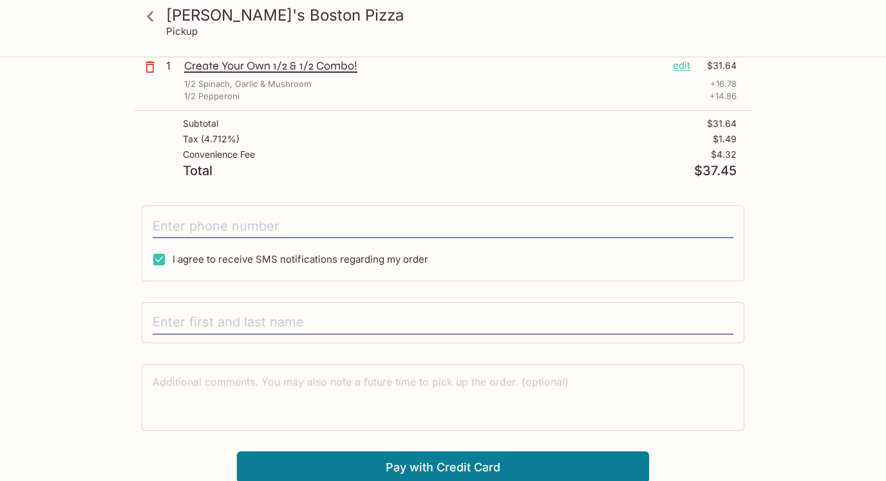
click at [399, 241] on div "I agree to receive SMS notifications regarding my order" at bounding box center [443, 243] width 603 height 76
click at [390, 232] on input "tel" at bounding box center [443, 226] width 581 height 24
click at [287, 193] on div "[PERSON_NAME]'s Boston Pizza [STREET_ADDRESS] This restaurant is currently clos…" at bounding box center [443, 192] width 618 height 581
click at [178, 220] on input "tel" at bounding box center [443, 226] width 581 height 24
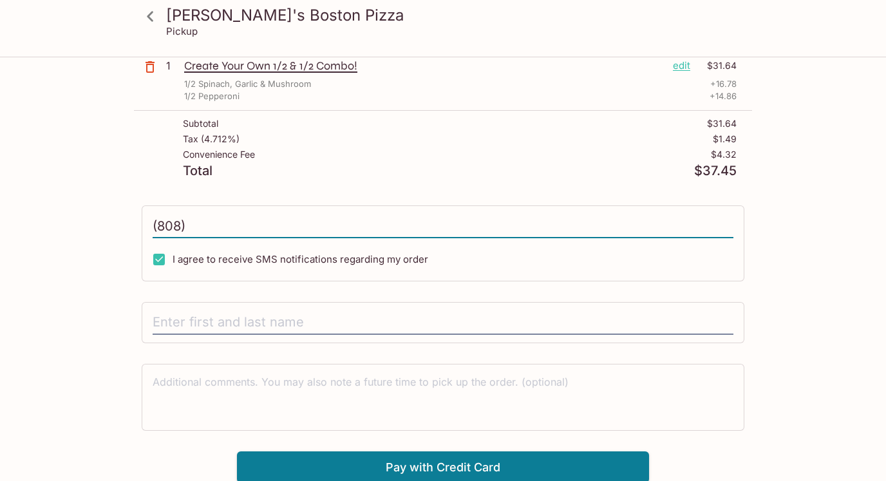
type input "[PHONE_NUMBER]"
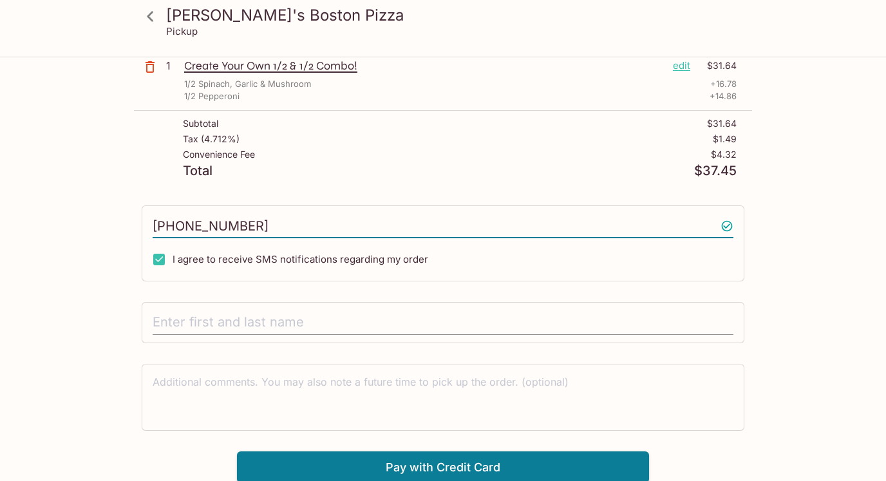
click at [269, 317] on input "text" at bounding box center [443, 322] width 581 height 24
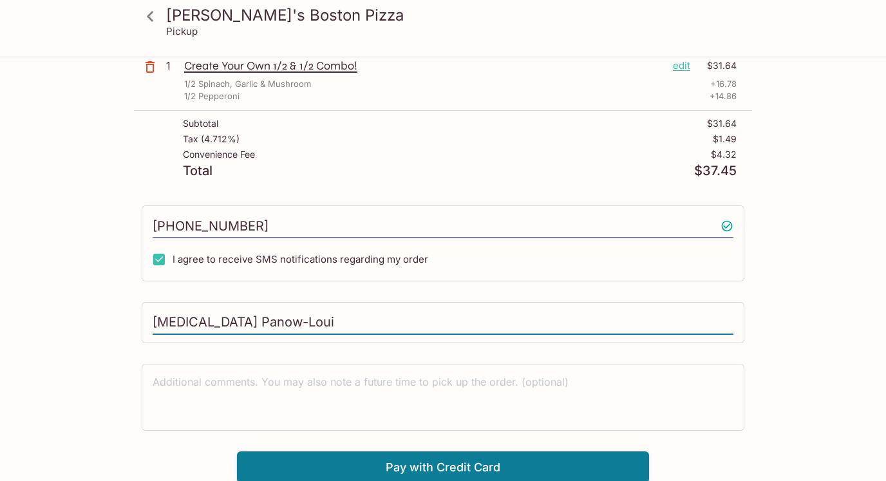
type input "[MEDICAL_DATA] Panow-Loui"
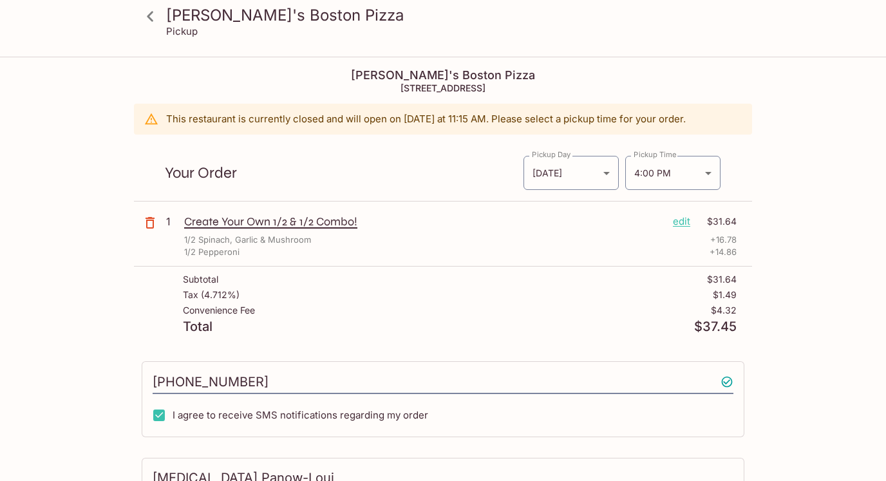
scroll to position [158, 0]
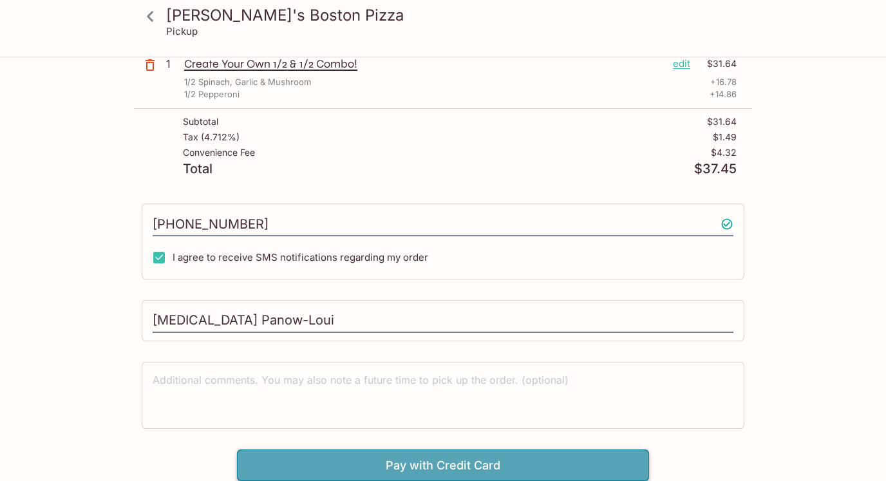
click at [354, 453] on button "Pay with Credit Card" at bounding box center [443, 465] width 412 height 32
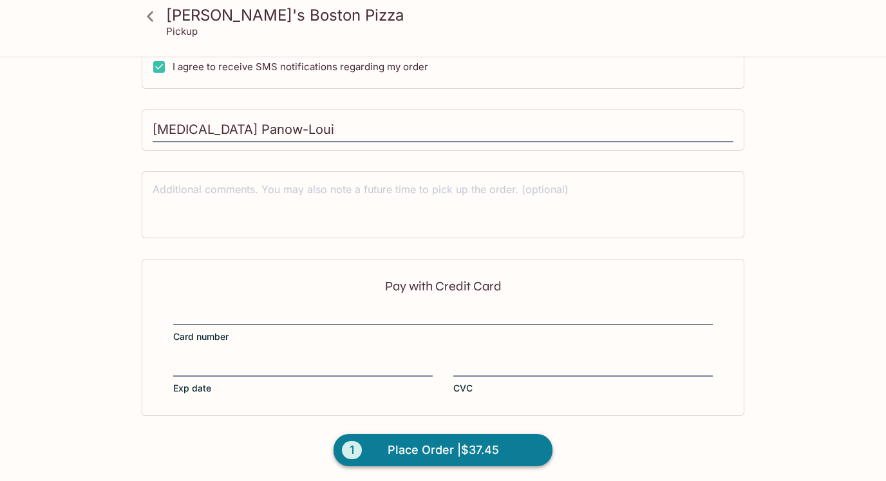
scroll to position [351, 0]
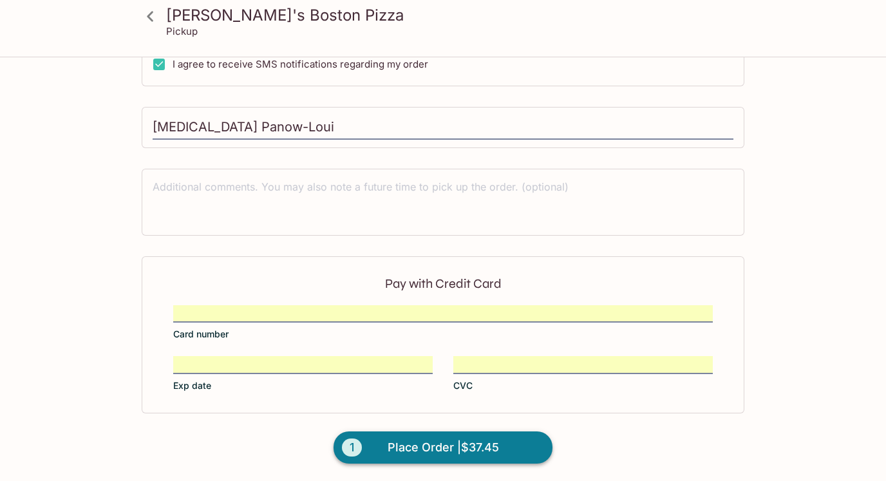
click at [406, 448] on span "Place Order | $37.45" at bounding box center [443, 447] width 111 height 21
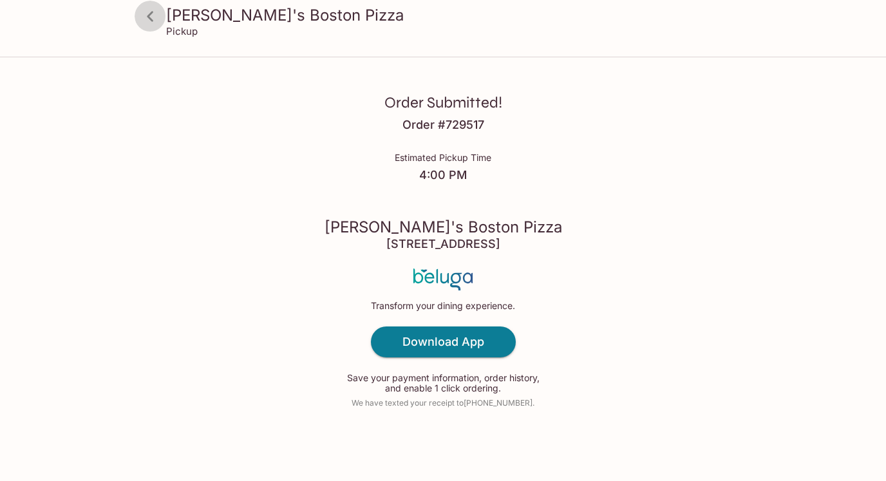
click at [146, 21] on icon at bounding box center [150, 16] width 23 height 23
